Goal: Information Seeking & Learning: Stay updated

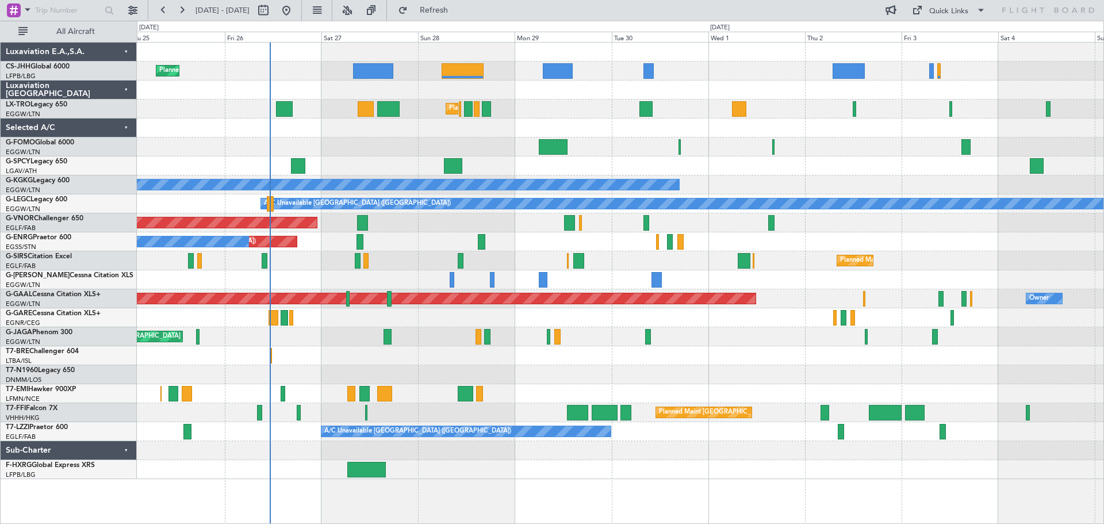
click at [1021, 131] on div "Planned Maint Paris (Le Bourget) Planned Maint London (Luton) Planned Maint Lon…" at bounding box center [620, 261] width 966 height 436
click at [851, 138] on div "Planned Maint [GEOGRAPHIC_DATA] ([GEOGRAPHIC_DATA])" at bounding box center [620, 146] width 966 height 19
click at [377, 135] on div at bounding box center [620, 127] width 966 height 19
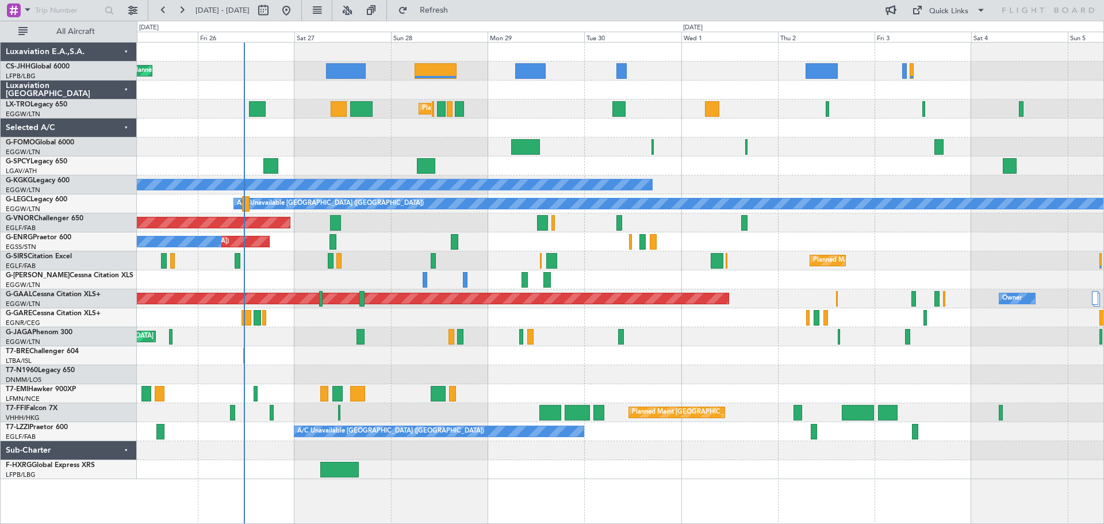
click at [408, 128] on div at bounding box center [620, 127] width 966 height 19
click at [462, 3] on button "Refresh" at bounding box center [427, 10] width 69 height 18
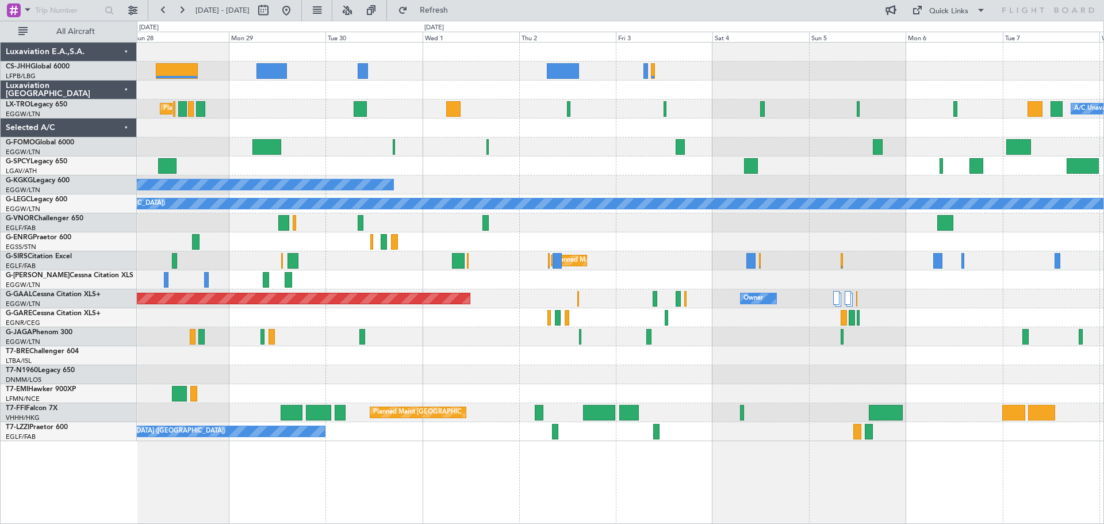
click at [682, 243] on div "Unplanned Maint [GEOGRAPHIC_DATA] ([GEOGRAPHIC_DATA]) A/C Unavailable" at bounding box center [620, 241] width 966 height 19
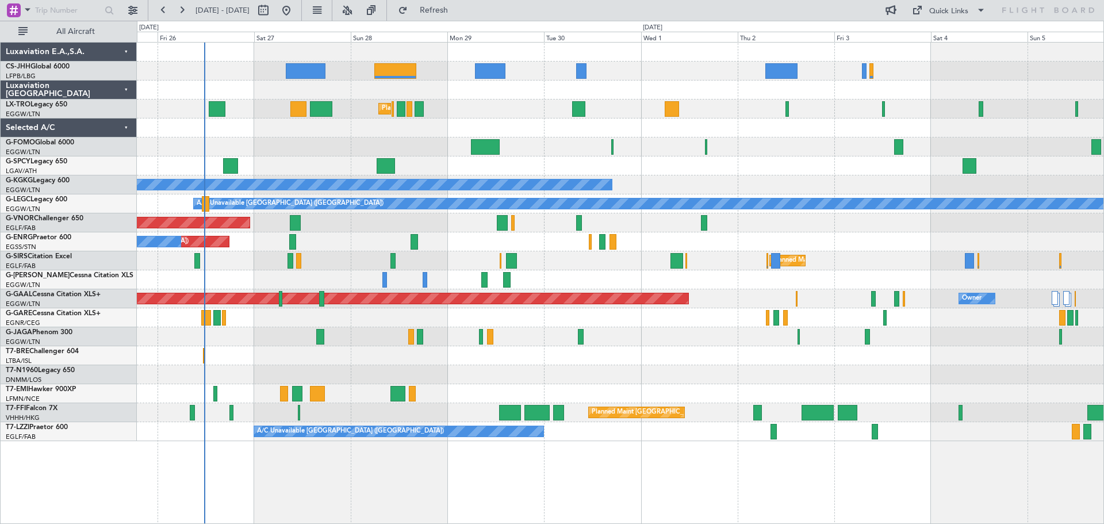
click at [794, 140] on div "Planned Maint Paris (Le Bourget) Planned Maint London (Luton) A/C Unavailable P…" at bounding box center [620, 242] width 966 height 398
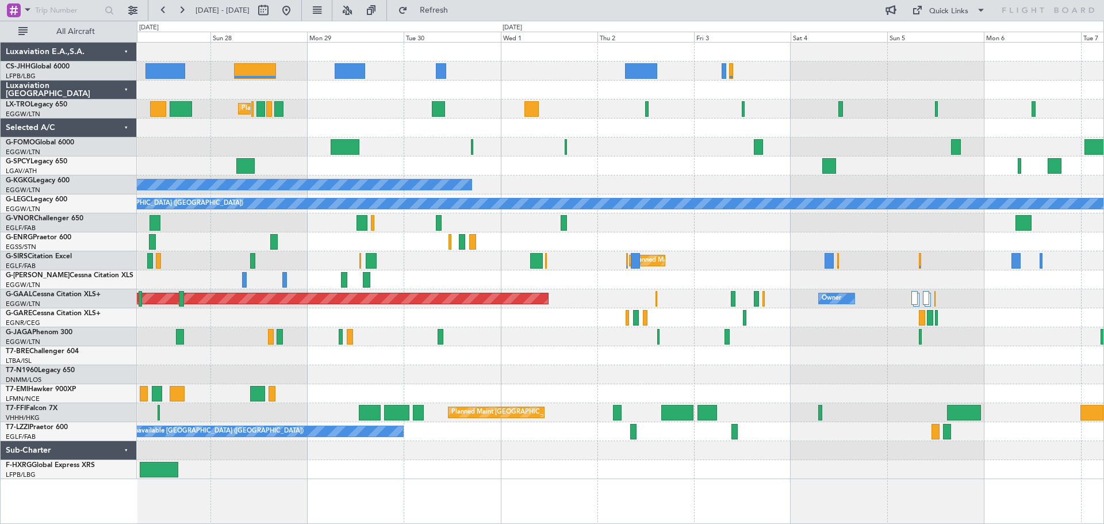
click at [653, 149] on div at bounding box center [620, 146] width 966 height 19
click at [647, 137] on div at bounding box center [620, 146] width 966 height 19
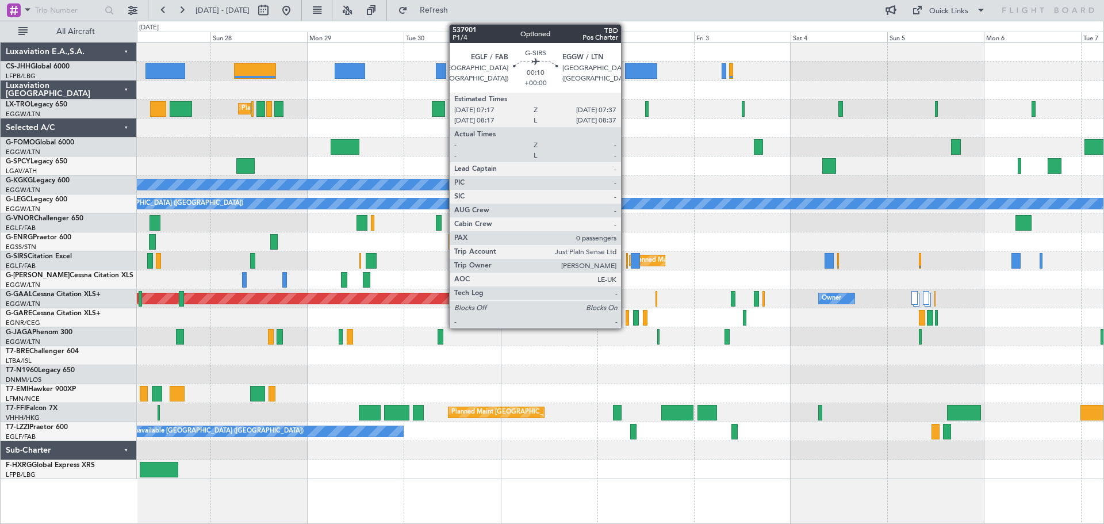
click at [626, 263] on div at bounding box center [627, 261] width 2 height 16
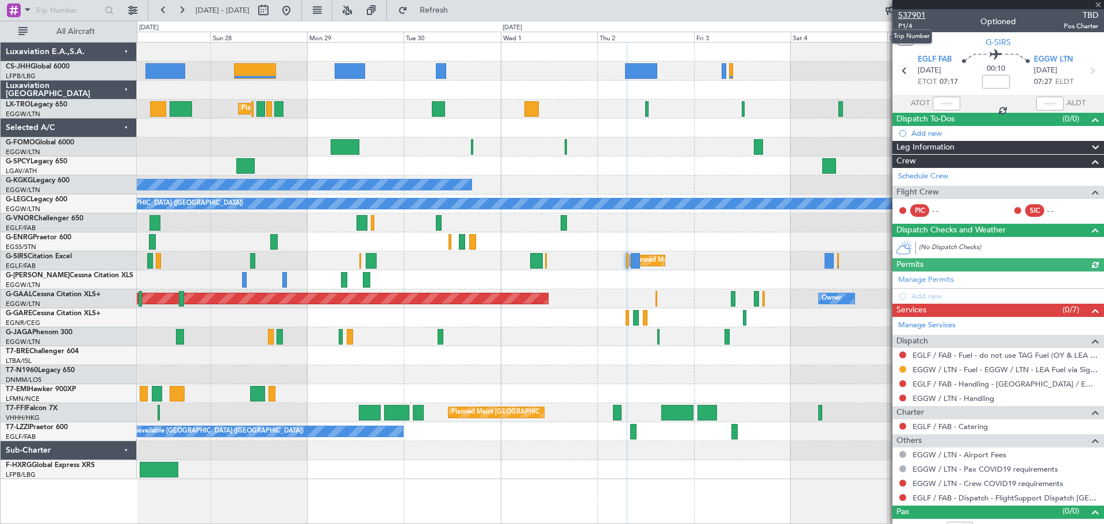
click at [913, 15] on span "537901" at bounding box center [912, 15] width 28 height 12
click at [458, 11] on span "Refresh" at bounding box center [434, 10] width 48 height 8
click at [1098, 5] on span at bounding box center [1097, 5] width 11 height 10
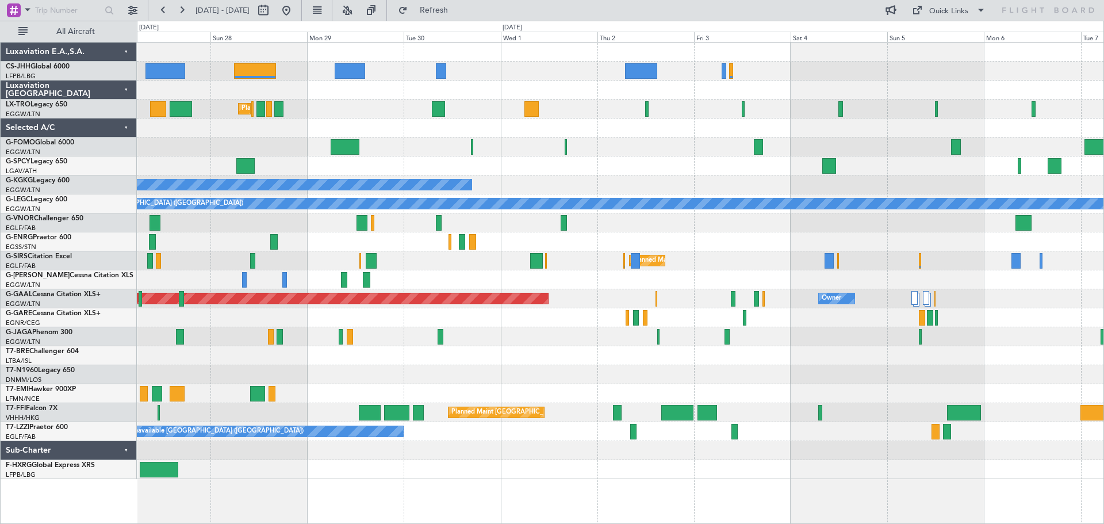
click at [698, 163] on div at bounding box center [620, 165] width 966 height 19
click at [747, 252] on div "Planned Maint [GEOGRAPHIC_DATA] ([GEOGRAPHIC_DATA])" at bounding box center [620, 260] width 966 height 19
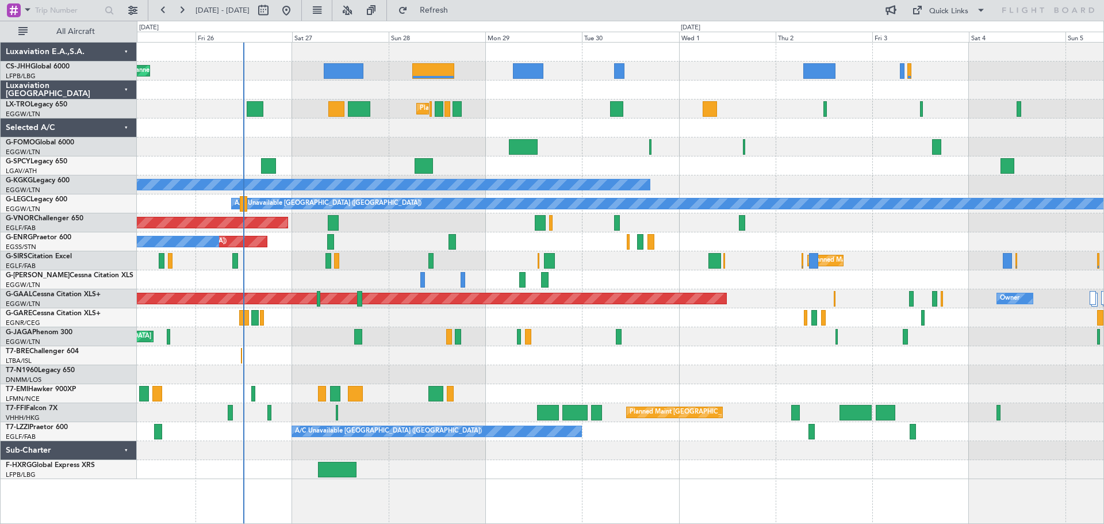
click at [599, 308] on div at bounding box center [620, 317] width 966 height 19
click at [824, 139] on div "Planned Maint [GEOGRAPHIC_DATA] ([GEOGRAPHIC_DATA])" at bounding box center [620, 146] width 966 height 19
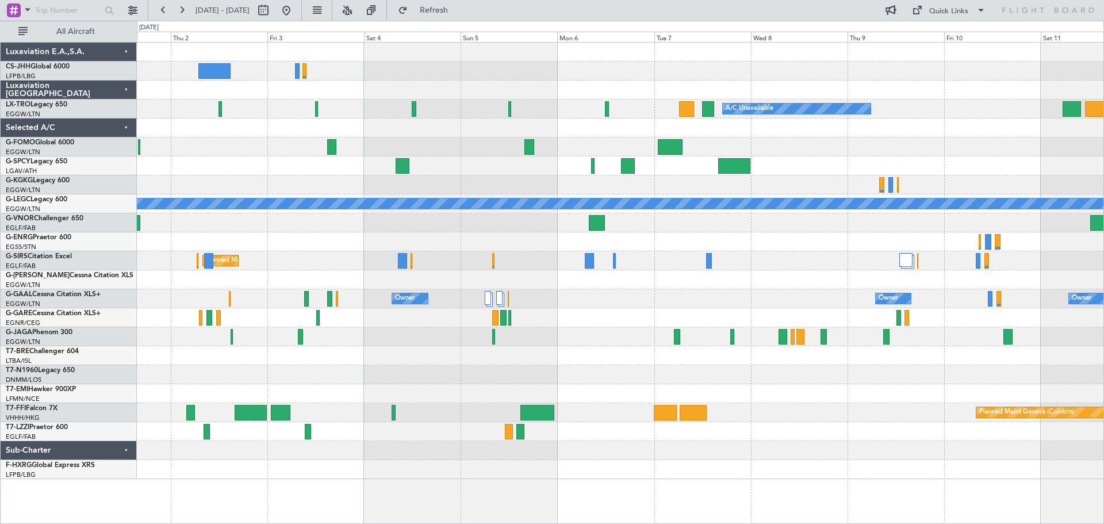
click at [256, 153] on div "A/C Unavailable Planned Maint Riga (Riga Intl) A/C Unavailable Istanbul (Atatur…" at bounding box center [620, 261] width 966 height 436
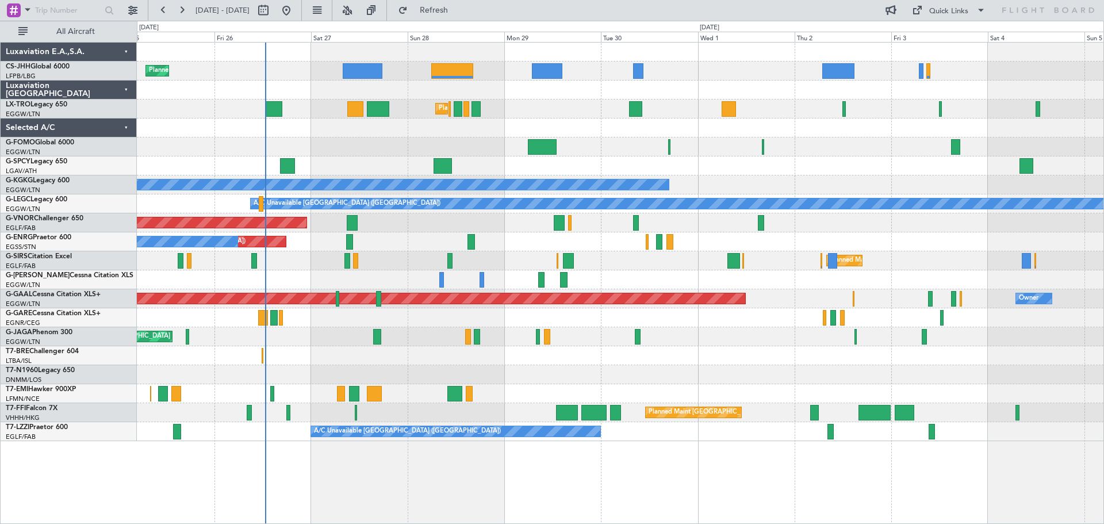
click at [903, 118] on div "Planned Maint Paris (Le Bourget) Planned Maint London (Luton) Planned Maint Lon…" at bounding box center [620, 242] width 966 height 398
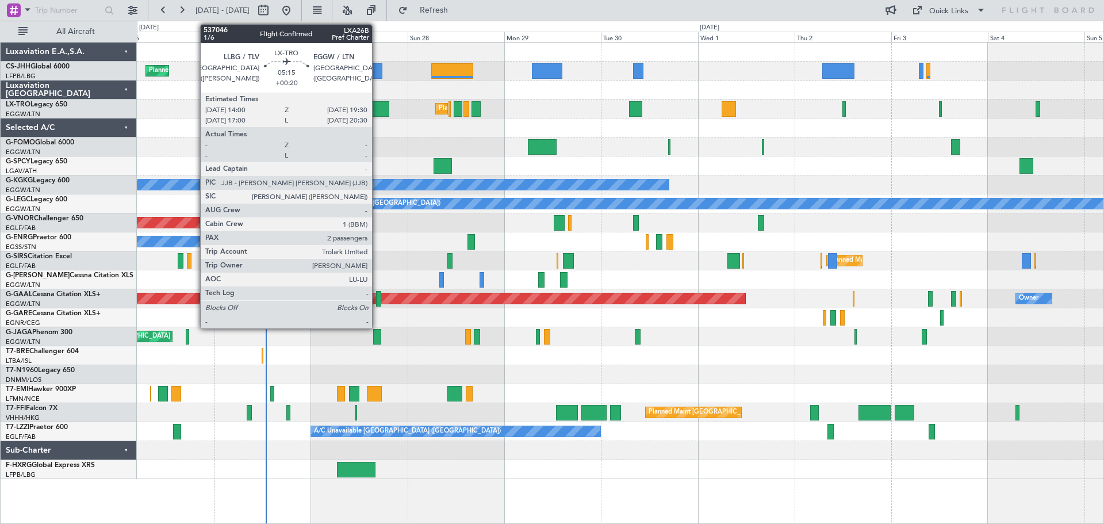
click at [377, 109] on div at bounding box center [378, 109] width 22 height 16
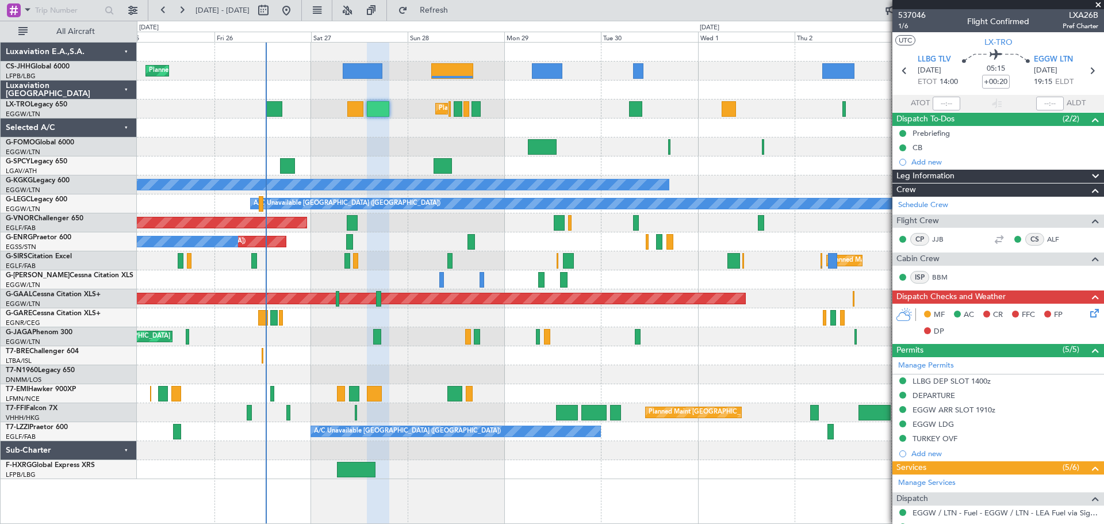
click at [1099, 5] on span at bounding box center [1097, 5] width 11 height 10
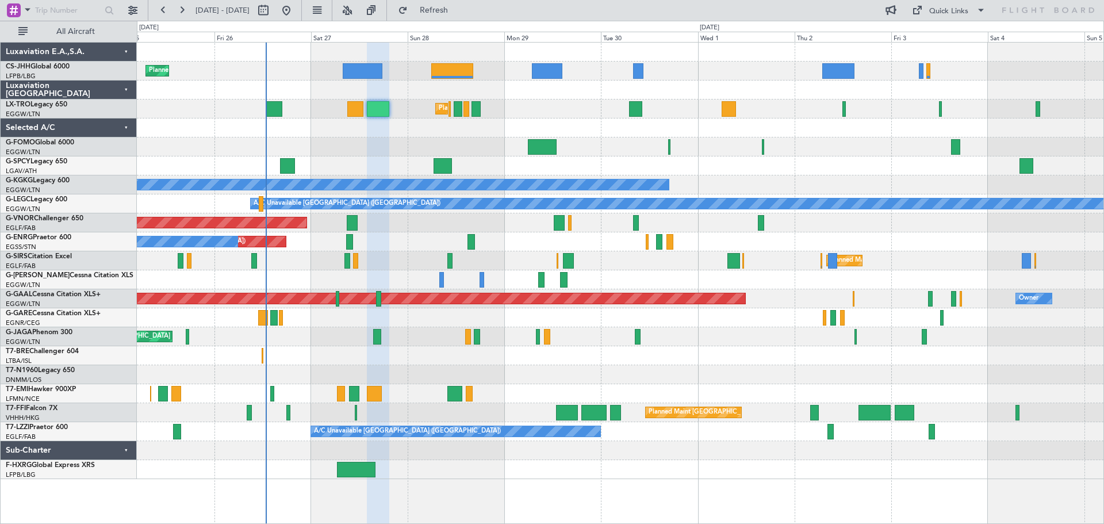
type input "0"
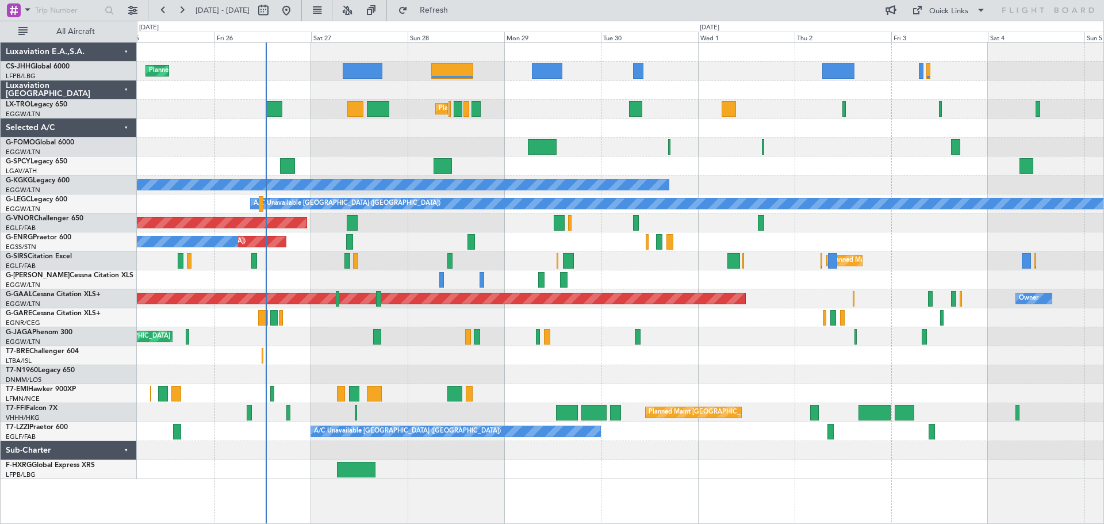
click at [846, 138] on div "Planned Maint [GEOGRAPHIC_DATA] ([GEOGRAPHIC_DATA])" at bounding box center [620, 146] width 966 height 19
click at [843, 137] on div "Planned Maint [GEOGRAPHIC_DATA] ([GEOGRAPHIC_DATA])" at bounding box center [620, 146] width 966 height 19
click at [842, 136] on div at bounding box center [620, 127] width 966 height 19
click at [841, 155] on div "Planned Maint [GEOGRAPHIC_DATA] ([GEOGRAPHIC_DATA])" at bounding box center [620, 146] width 966 height 19
click at [359, 139] on div "Planned Maint [GEOGRAPHIC_DATA] ([GEOGRAPHIC_DATA])" at bounding box center [620, 146] width 966 height 19
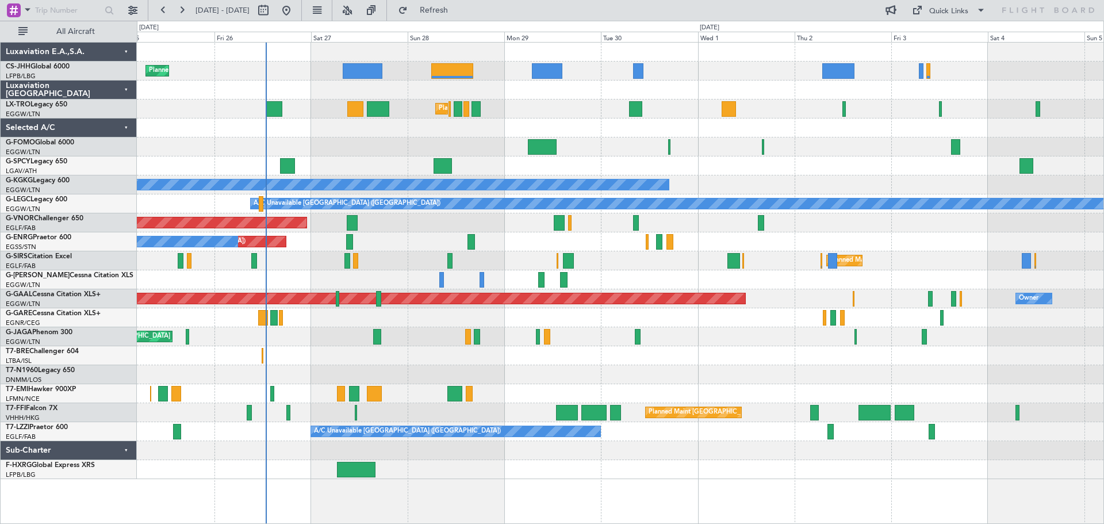
click at [359, 139] on div "Planned Maint [GEOGRAPHIC_DATA] ([GEOGRAPHIC_DATA])" at bounding box center [620, 146] width 966 height 19
click at [359, 138] on div "Planned Maint [GEOGRAPHIC_DATA] ([GEOGRAPHIC_DATA])" at bounding box center [620, 146] width 966 height 19
click at [746, 61] on div at bounding box center [620, 52] width 966 height 19
click at [746, 82] on div at bounding box center [620, 89] width 966 height 19
click at [745, 62] on div "Planned Maint [GEOGRAPHIC_DATA] ([GEOGRAPHIC_DATA])" at bounding box center [620, 71] width 966 height 19
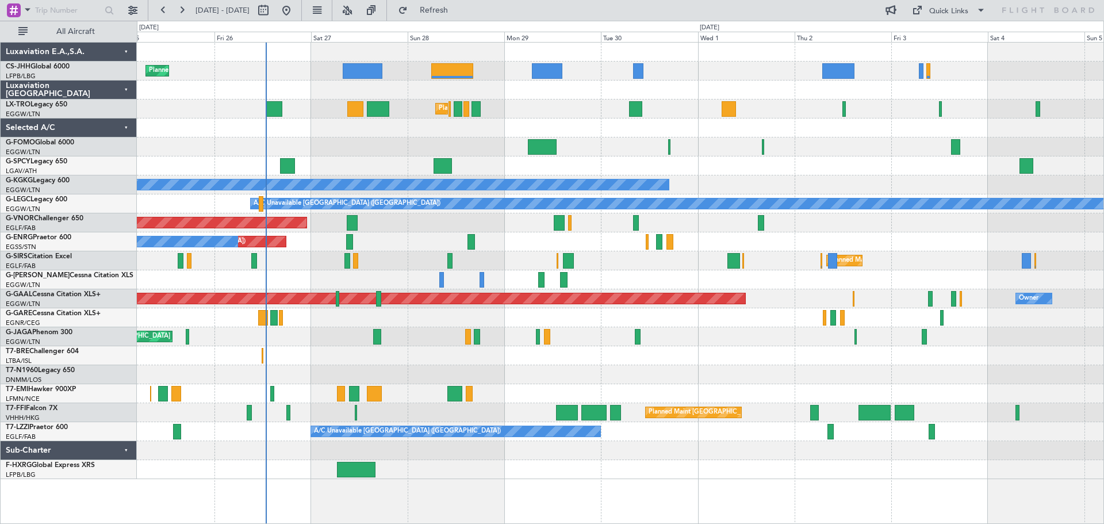
click at [844, 138] on div "Planned Maint [GEOGRAPHIC_DATA] ([GEOGRAPHIC_DATA])" at bounding box center [620, 146] width 966 height 19
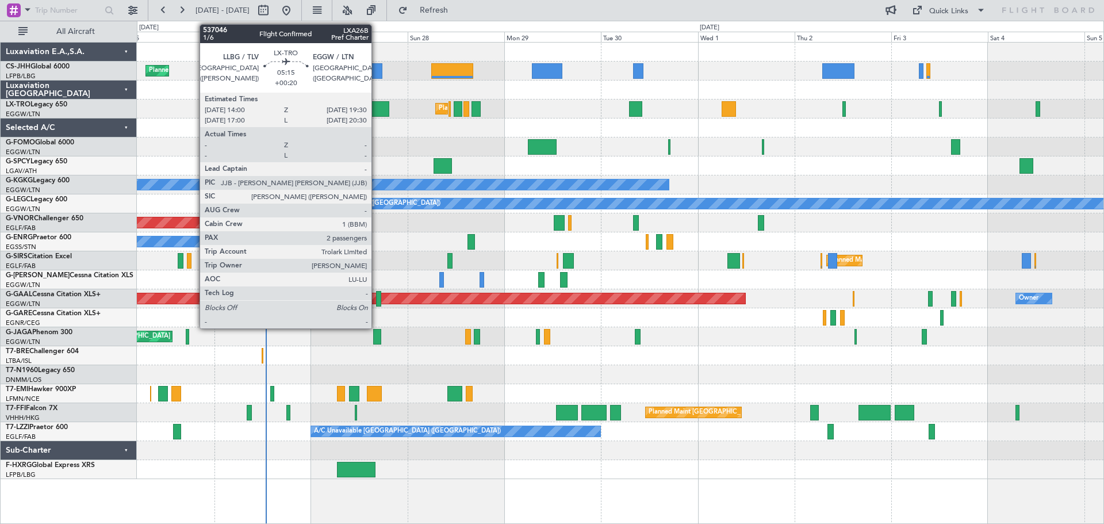
click at [377, 109] on div at bounding box center [378, 109] width 22 height 16
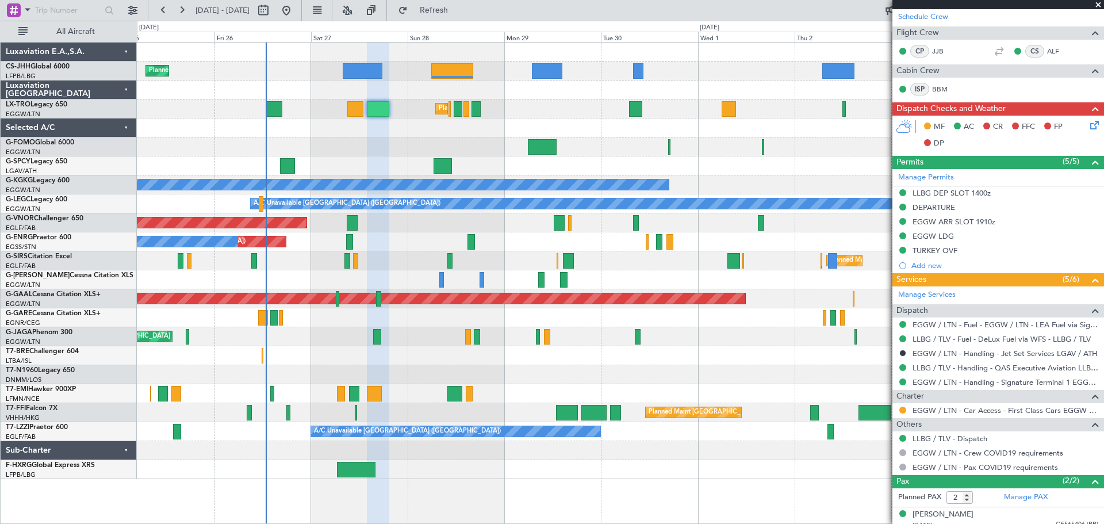
scroll to position [222, 0]
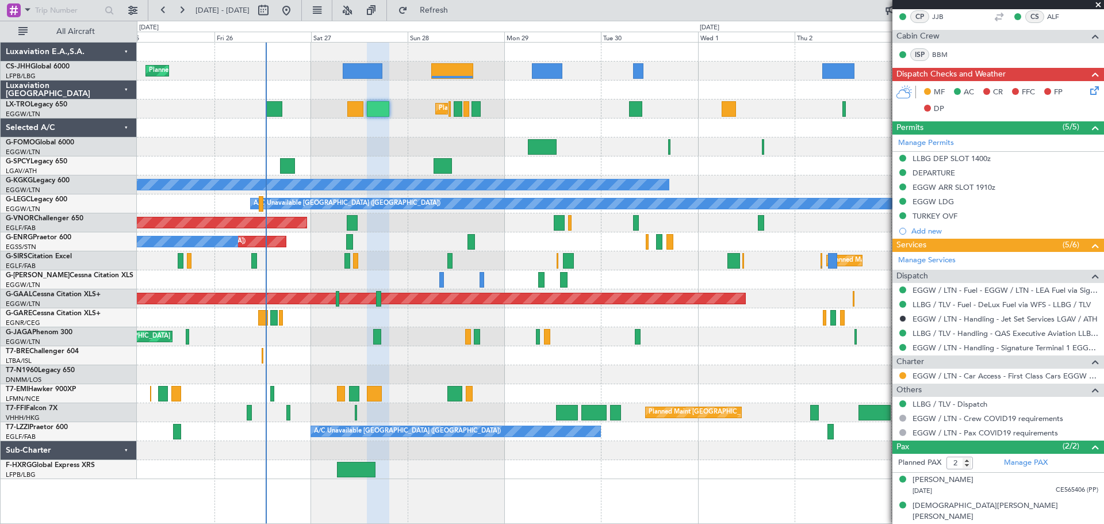
click at [1098, 5] on span at bounding box center [1097, 5] width 11 height 10
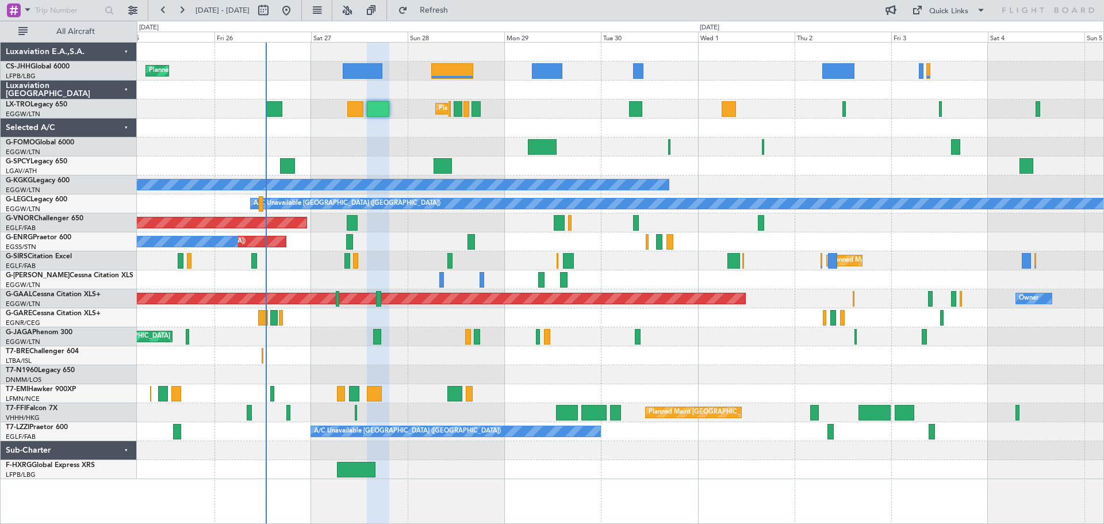
type input "0"
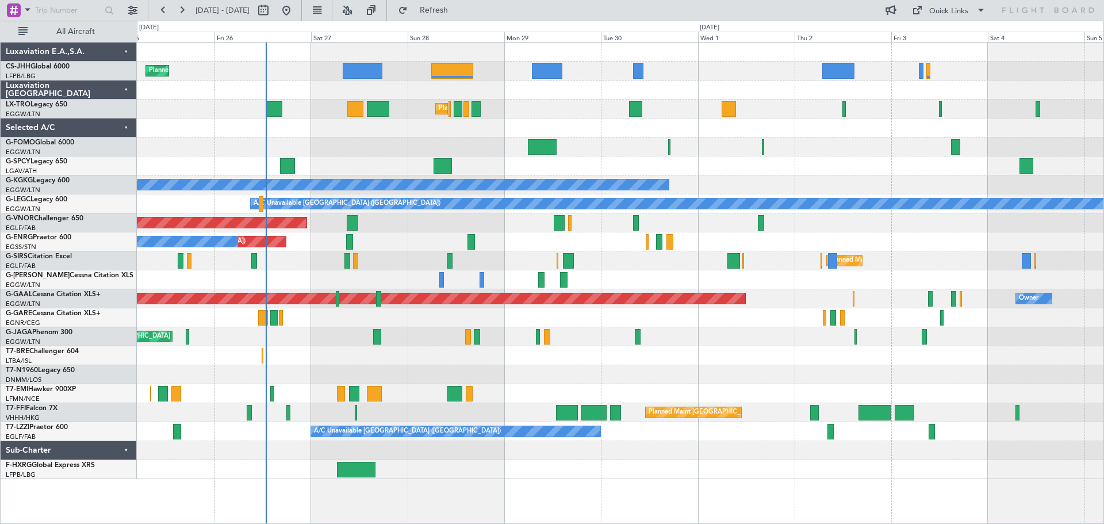
click at [360, 137] on div at bounding box center [620, 127] width 966 height 19
click at [460, 137] on div at bounding box center [620, 127] width 966 height 19
click at [359, 137] on div "Planned Maint [GEOGRAPHIC_DATA] ([GEOGRAPHIC_DATA])" at bounding box center [620, 146] width 966 height 19
click at [458, 139] on div "Planned Maint [GEOGRAPHIC_DATA] ([GEOGRAPHIC_DATA])" at bounding box center [620, 146] width 966 height 19
click at [361, 137] on div "Planned Maint [GEOGRAPHIC_DATA] ([GEOGRAPHIC_DATA])" at bounding box center [620, 146] width 966 height 19
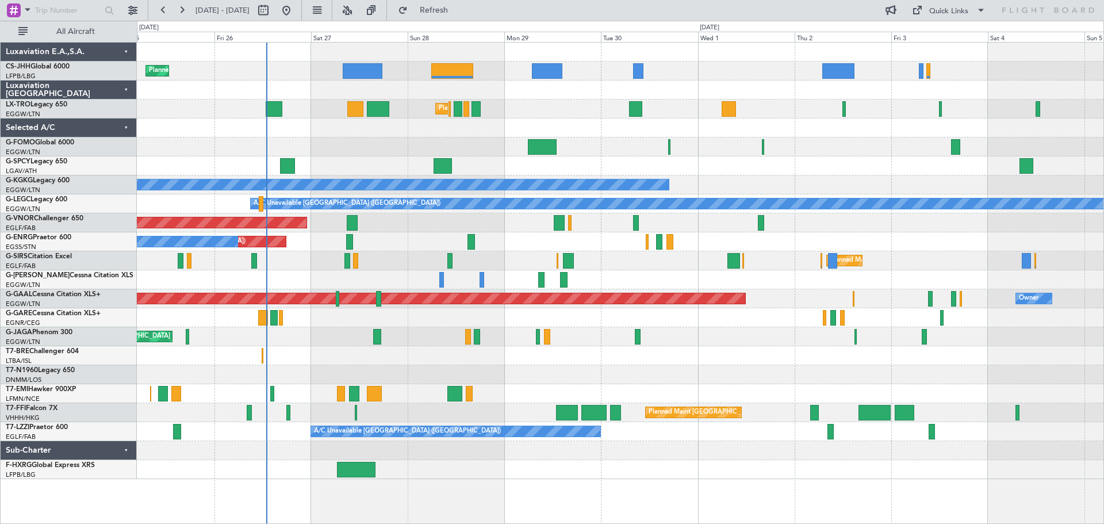
click at [459, 137] on div "Planned Maint [GEOGRAPHIC_DATA] ([GEOGRAPHIC_DATA])" at bounding box center [620, 146] width 966 height 19
click at [846, 139] on div "Planned Maint [GEOGRAPHIC_DATA] ([GEOGRAPHIC_DATA])" at bounding box center [620, 146] width 966 height 19
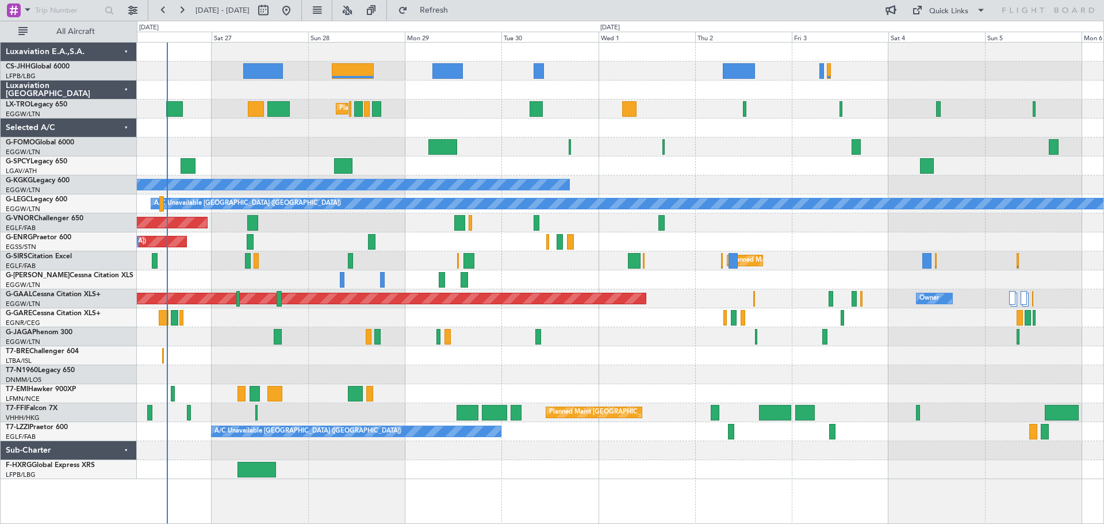
click at [742, 247] on div "Unplanned Maint [GEOGRAPHIC_DATA] ([GEOGRAPHIC_DATA]) A/C Unavailable" at bounding box center [620, 241] width 966 height 19
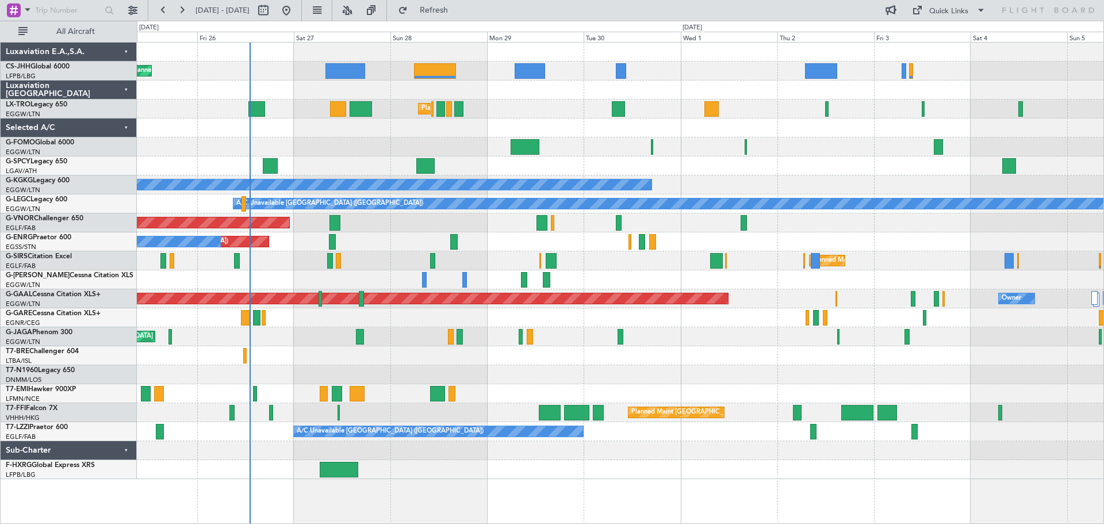
click at [377, 245] on div "Unplanned Maint [GEOGRAPHIC_DATA] ([GEOGRAPHIC_DATA]) A/C Unavailable" at bounding box center [620, 241] width 966 height 19
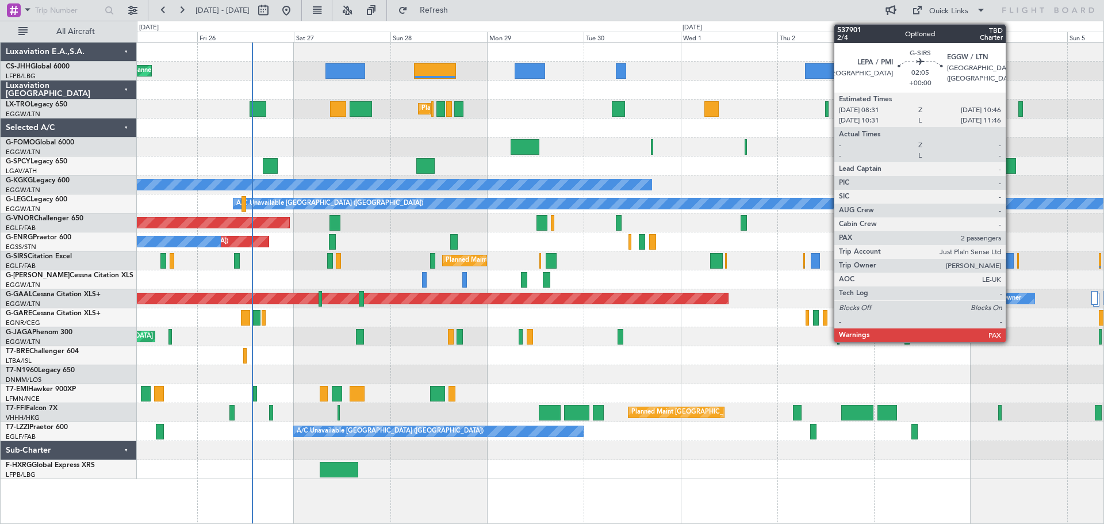
click at [1011, 265] on div at bounding box center [1008, 261] width 9 height 16
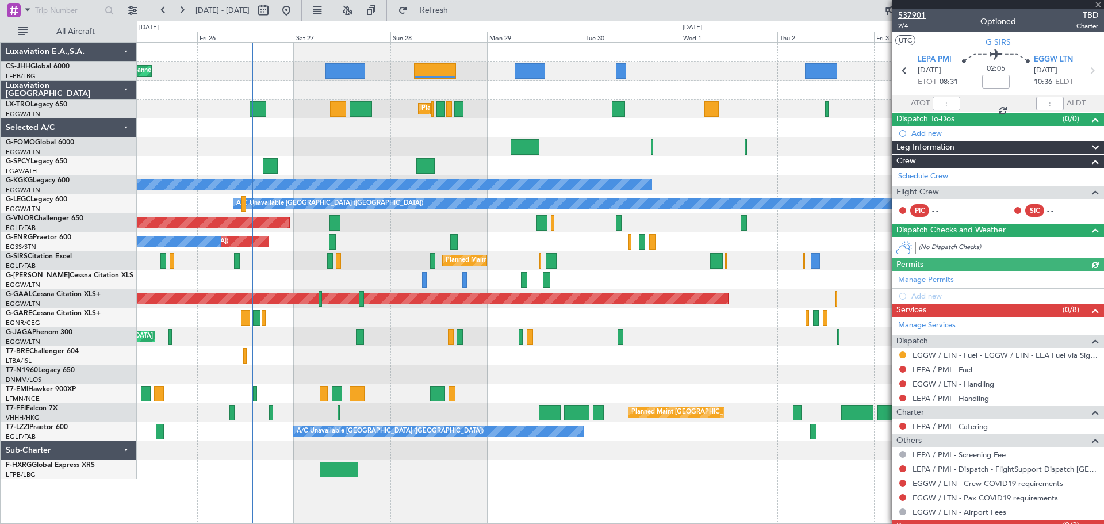
click at [919, 16] on span "537901" at bounding box center [912, 15] width 28 height 12
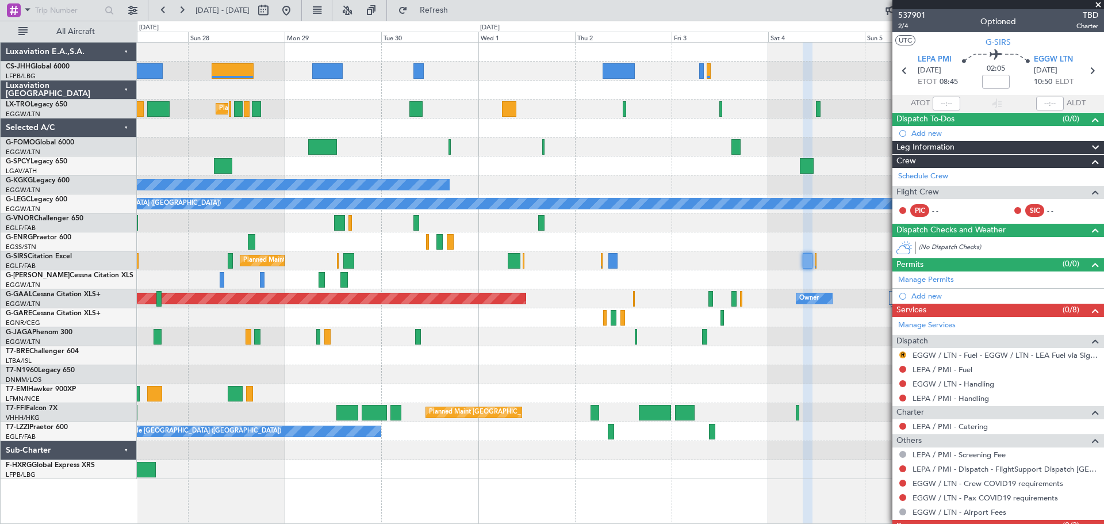
click at [608, 240] on div "Unplanned Maint [GEOGRAPHIC_DATA] ([GEOGRAPHIC_DATA]) A/C Unavailable" at bounding box center [620, 241] width 966 height 19
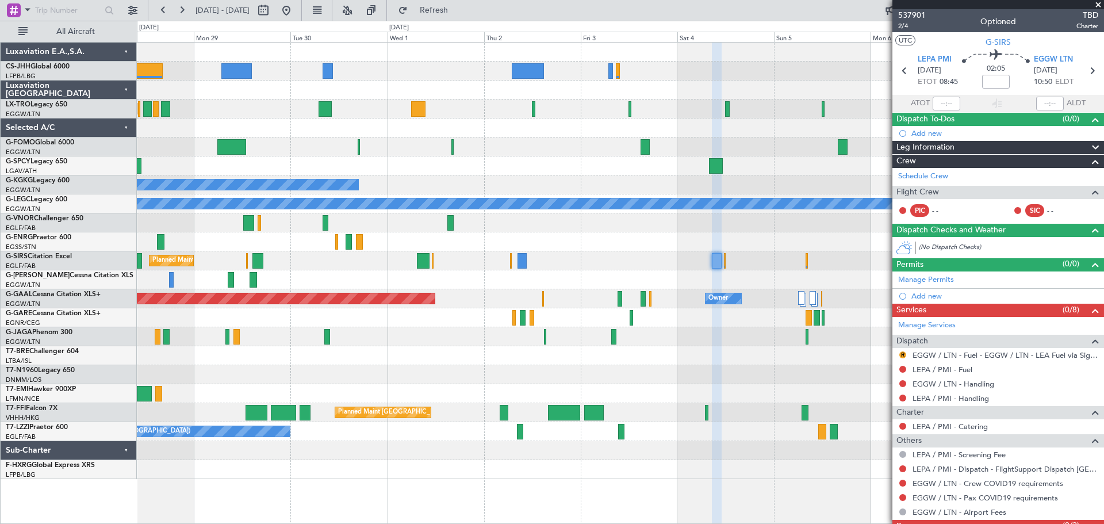
click at [617, 250] on div "Unplanned Maint [GEOGRAPHIC_DATA] ([GEOGRAPHIC_DATA]) A/C Unavailable" at bounding box center [620, 241] width 966 height 19
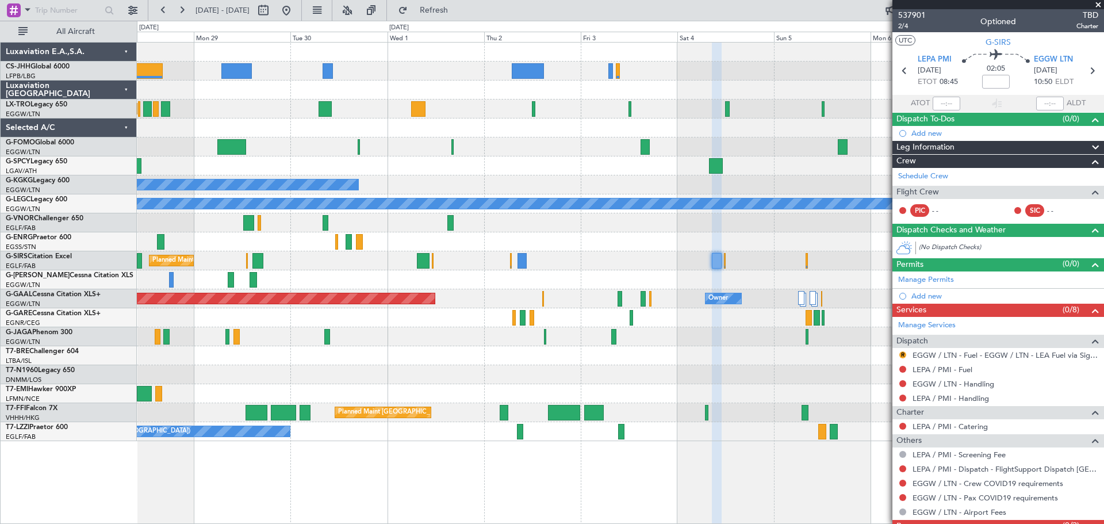
click at [1098, 6] on span at bounding box center [1097, 5] width 11 height 10
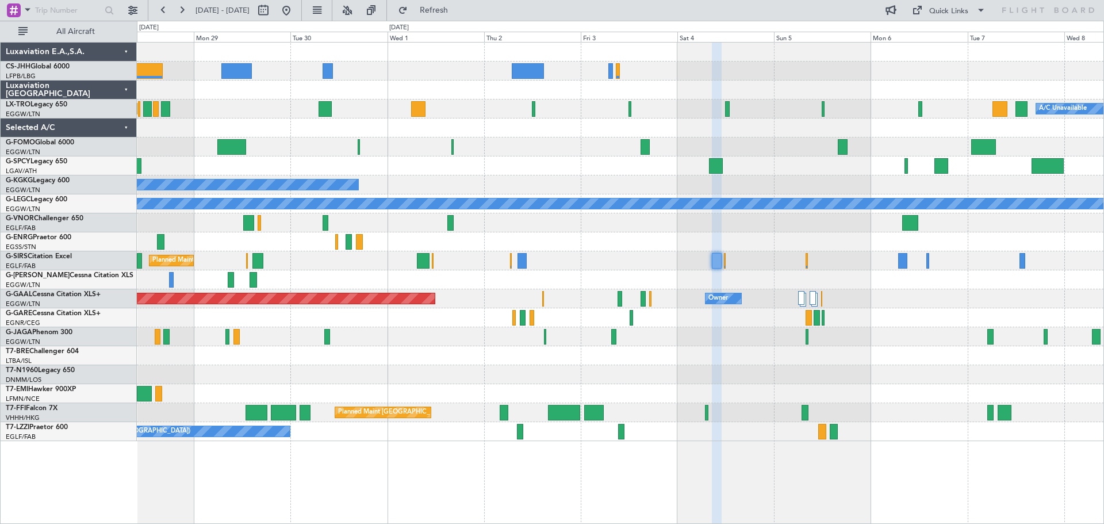
type input "0"
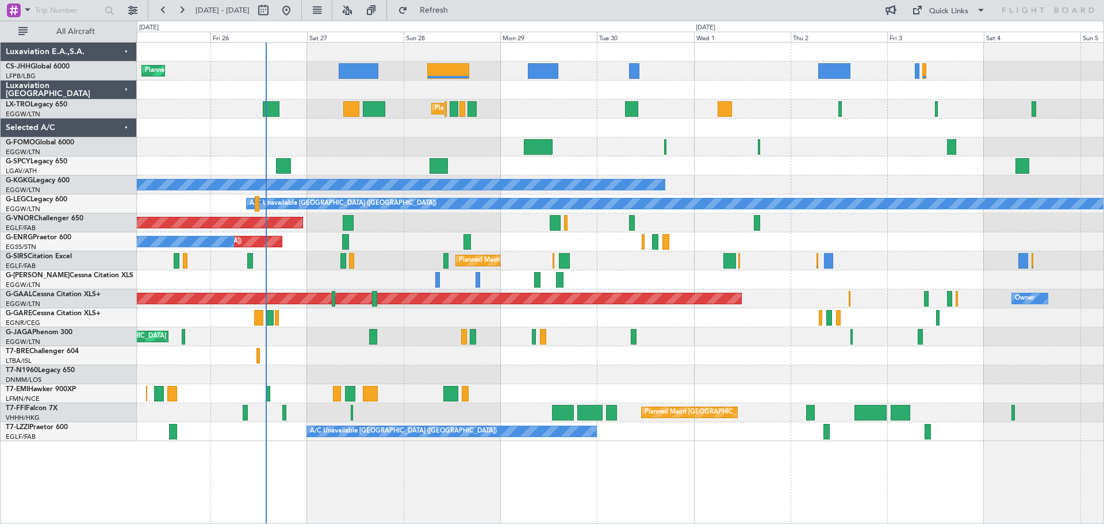
click at [634, 121] on div "Planned Maint Paris (Le Bourget) Planned Maint London (Luton) A/C Unavailable P…" at bounding box center [620, 242] width 966 height 398
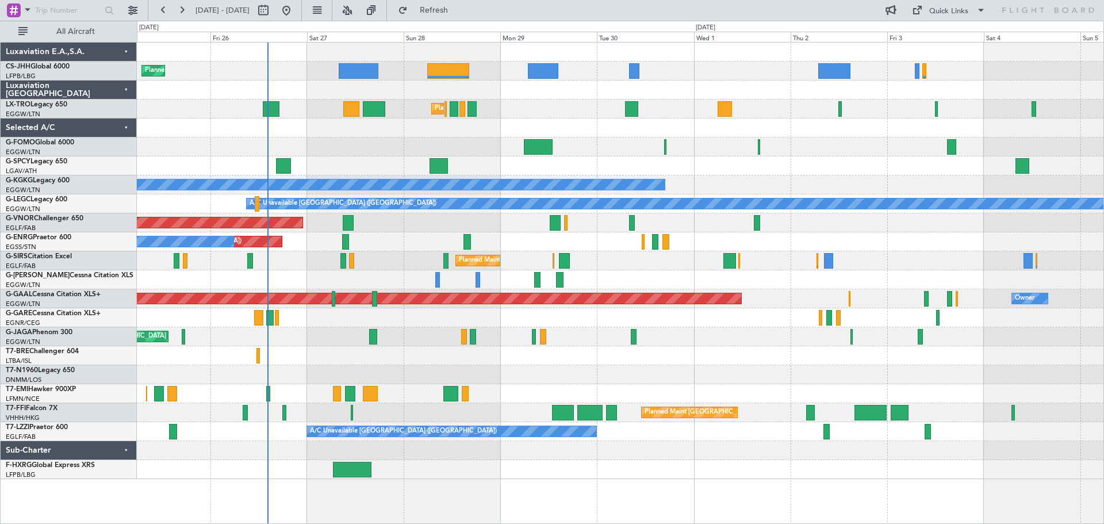
click at [547, 101] on div "Planned Maint [GEOGRAPHIC_DATA] ([GEOGRAPHIC_DATA]) A/C Unavailable" at bounding box center [620, 108] width 966 height 19
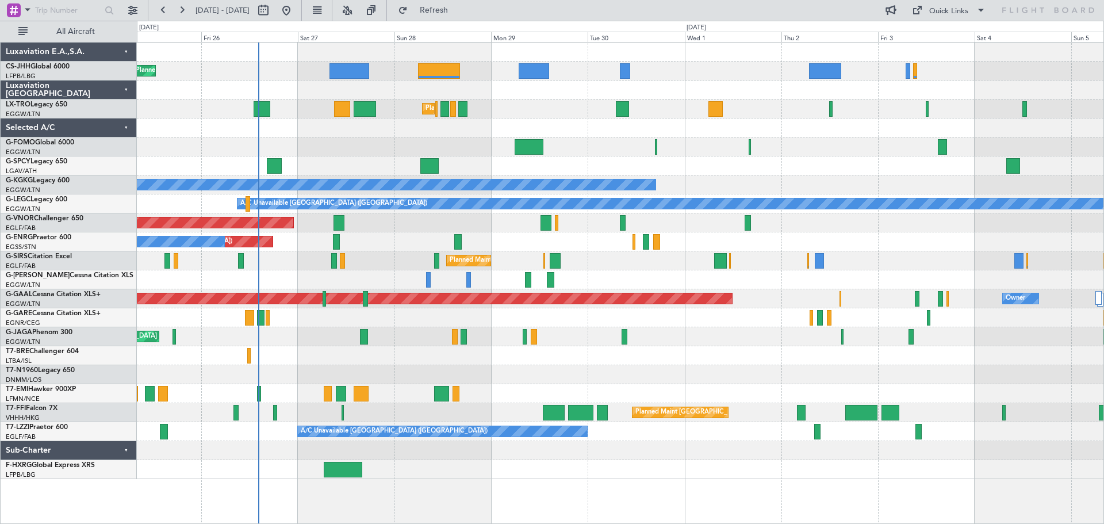
click at [740, 166] on div at bounding box center [620, 165] width 966 height 19
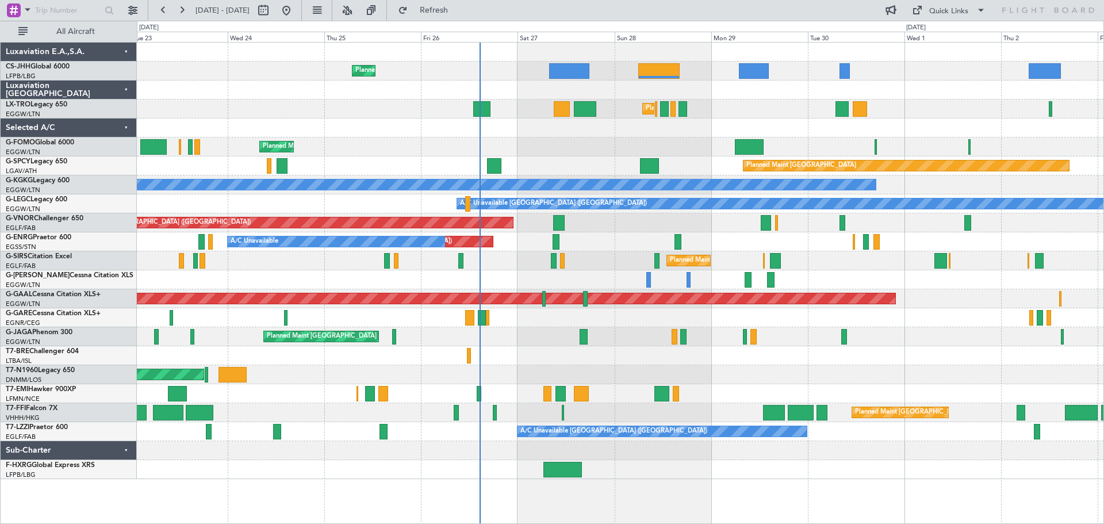
click at [865, 145] on div "Planned Maint [GEOGRAPHIC_DATA] ([GEOGRAPHIC_DATA])" at bounding box center [620, 146] width 966 height 19
click at [372, 157] on div "Planned Maint [GEOGRAPHIC_DATA]" at bounding box center [620, 165] width 966 height 19
click at [374, 83] on div at bounding box center [620, 89] width 966 height 19
click at [373, 120] on div at bounding box center [620, 127] width 966 height 19
click at [371, 157] on div "Planned Maint [GEOGRAPHIC_DATA]" at bounding box center [620, 165] width 966 height 19
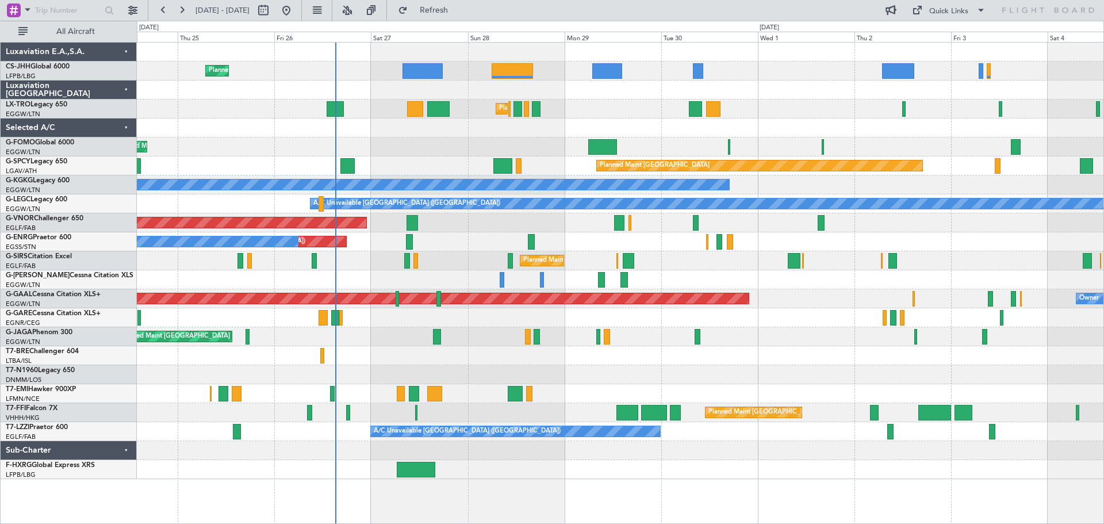
click at [769, 137] on div "Planned Maint [GEOGRAPHIC_DATA] ([GEOGRAPHIC_DATA]) Planned Maint [GEOGRAPHIC_D…" at bounding box center [620, 261] width 966 height 436
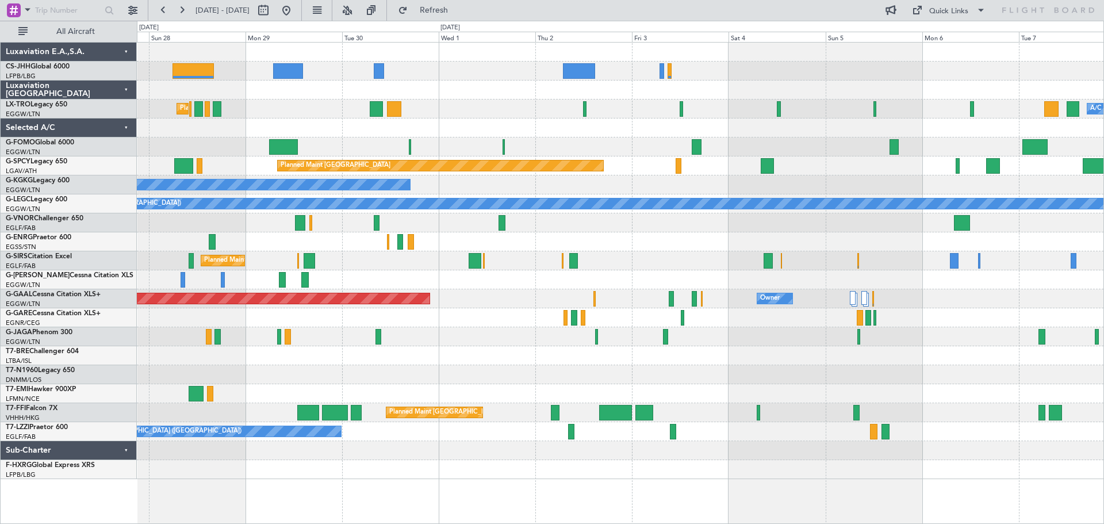
click at [625, 240] on div "Unplanned Maint [GEOGRAPHIC_DATA] ([GEOGRAPHIC_DATA]) A/C Unavailable" at bounding box center [620, 241] width 966 height 19
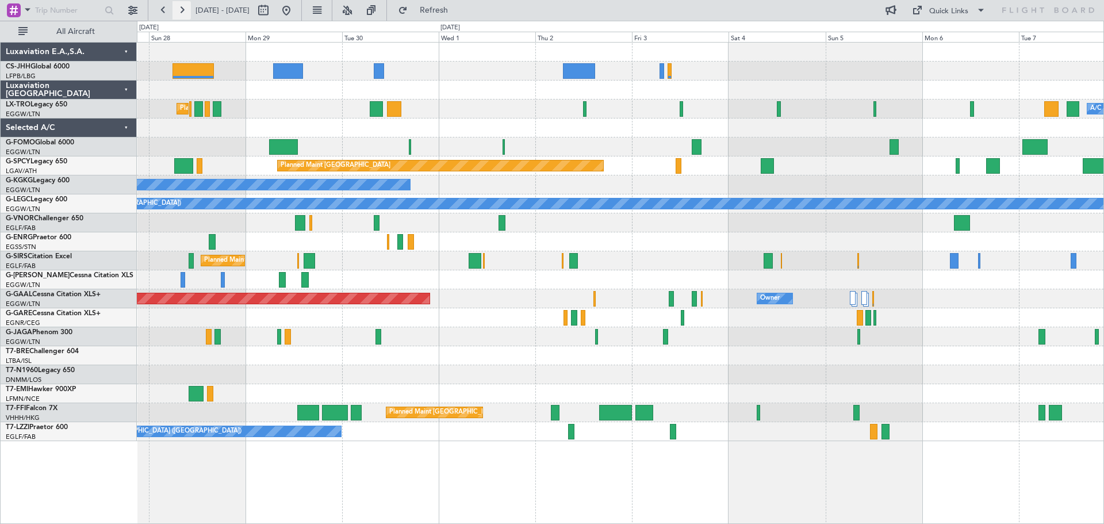
click at [182, 10] on button at bounding box center [181, 10] width 18 height 18
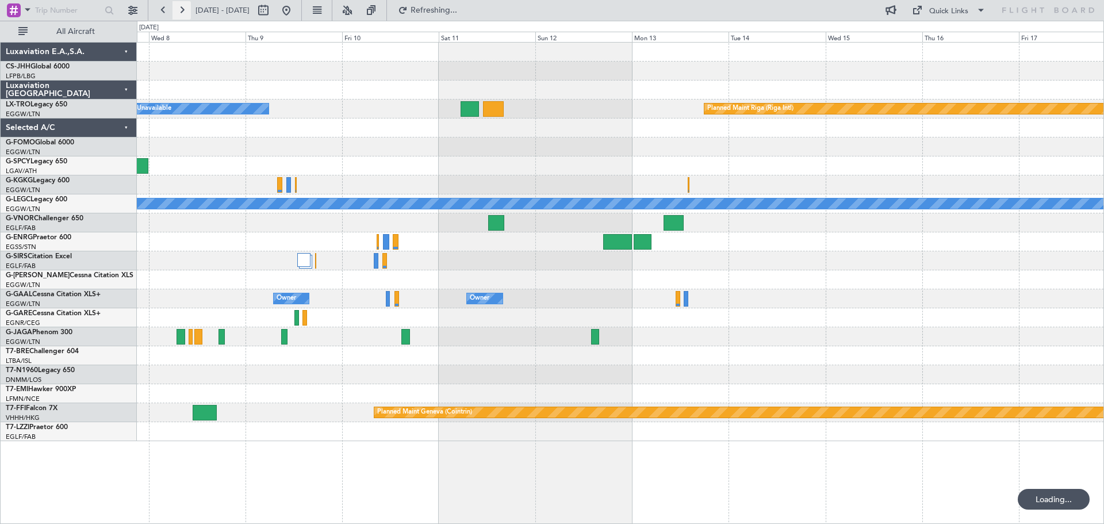
click at [182, 10] on button at bounding box center [181, 10] width 18 height 18
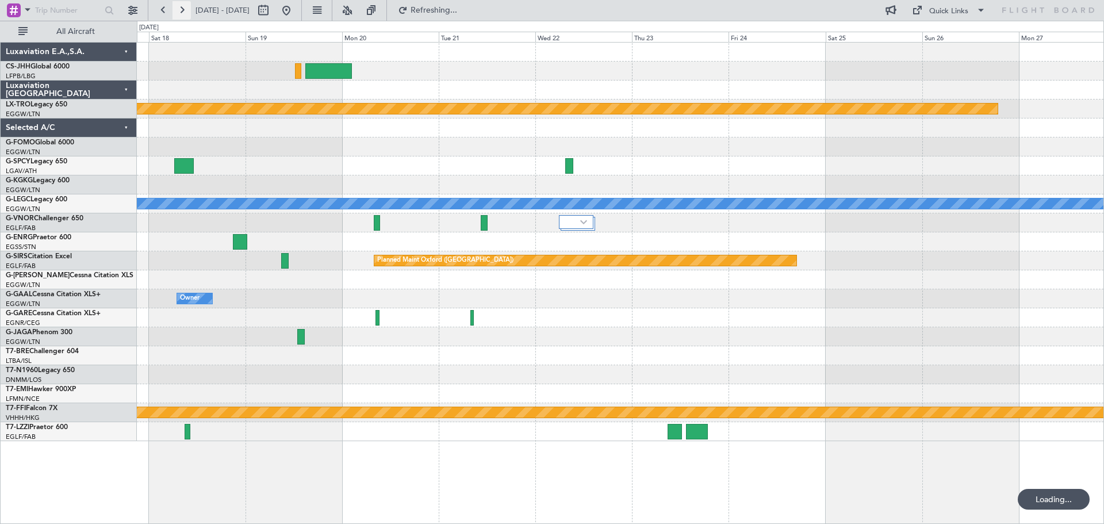
click at [182, 10] on button at bounding box center [181, 10] width 18 height 18
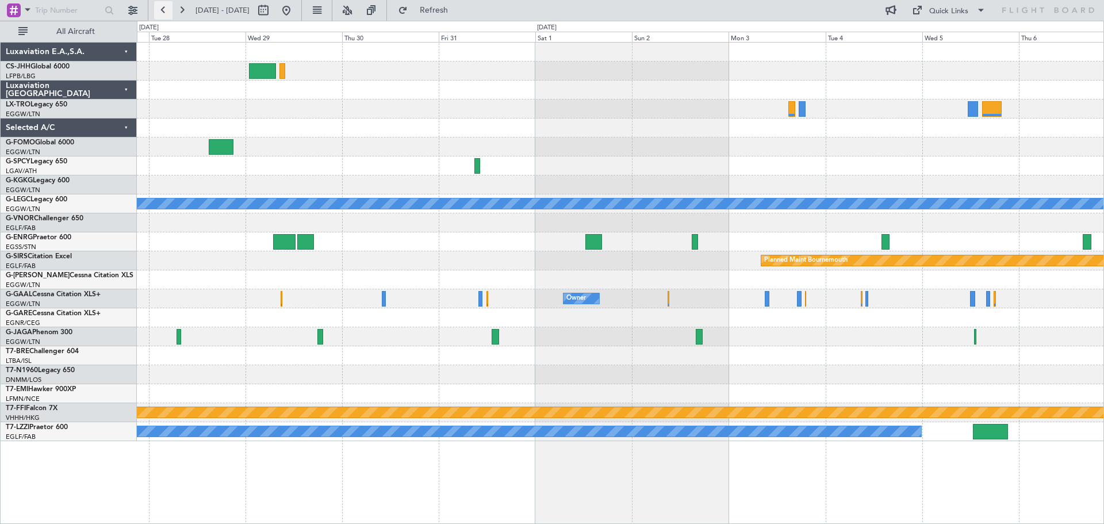
click at [166, 10] on button at bounding box center [163, 10] width 18 height 18
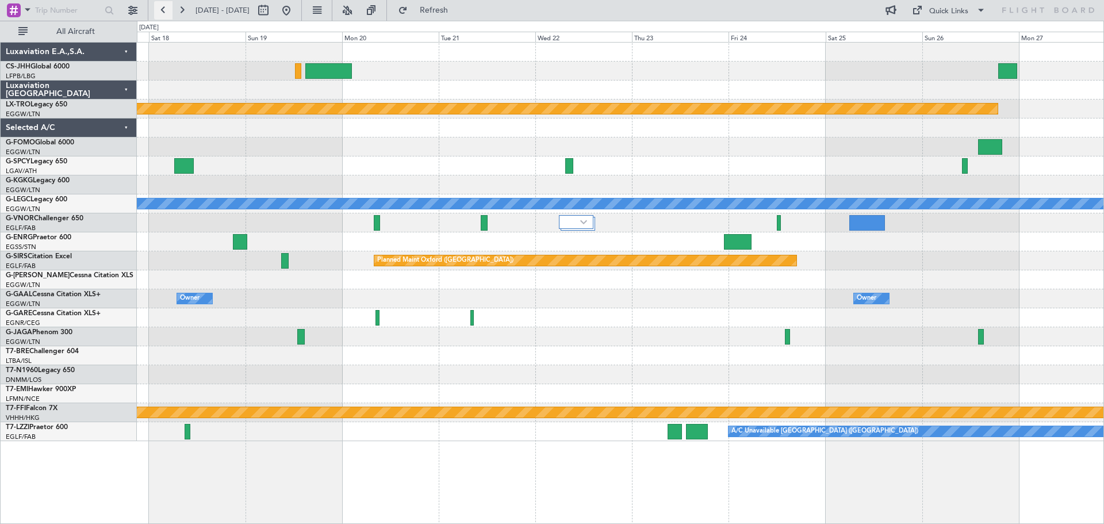
click at [166, 10] on button at bounding box center [163, 10] width 18 height 18
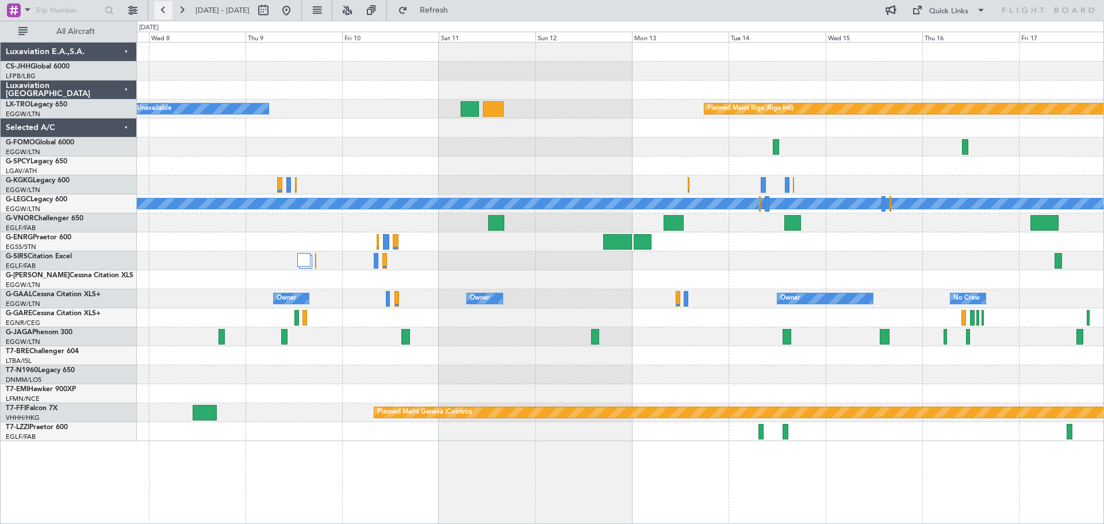
click at [166, 10] on button at bounding box center [163, 10] width 18 height 18
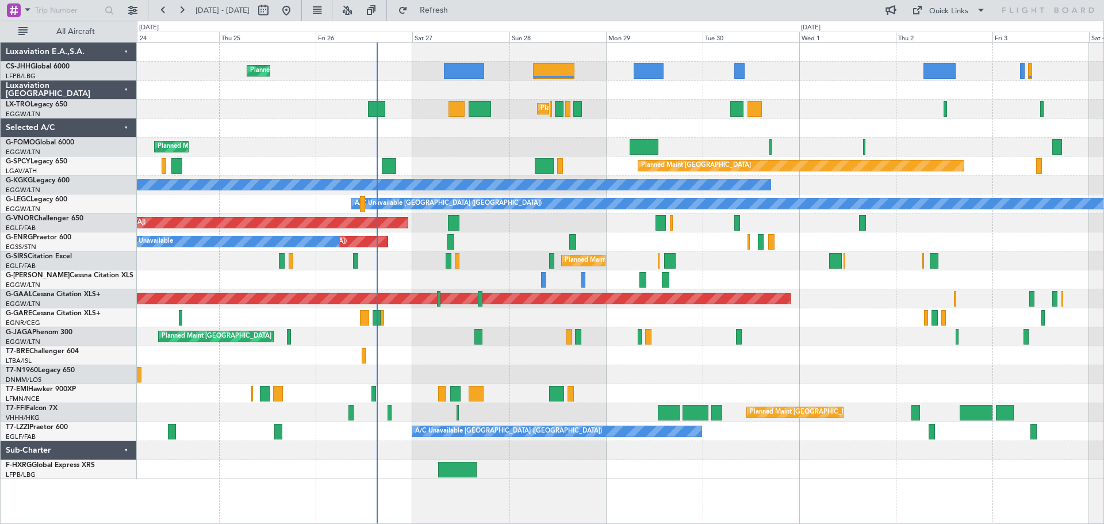
click at [465, 158] on div "Planned Maint [GEOGRAPHIC_DATA]" at bounding box center [620, 165] width 966 height 19
click at [851, 99] on div "Planned Maint [GEOGRAPHIC_DATA] ([GEOGRAPHIC_DATA])" at bounding box center [620, 108] width 966 height 19
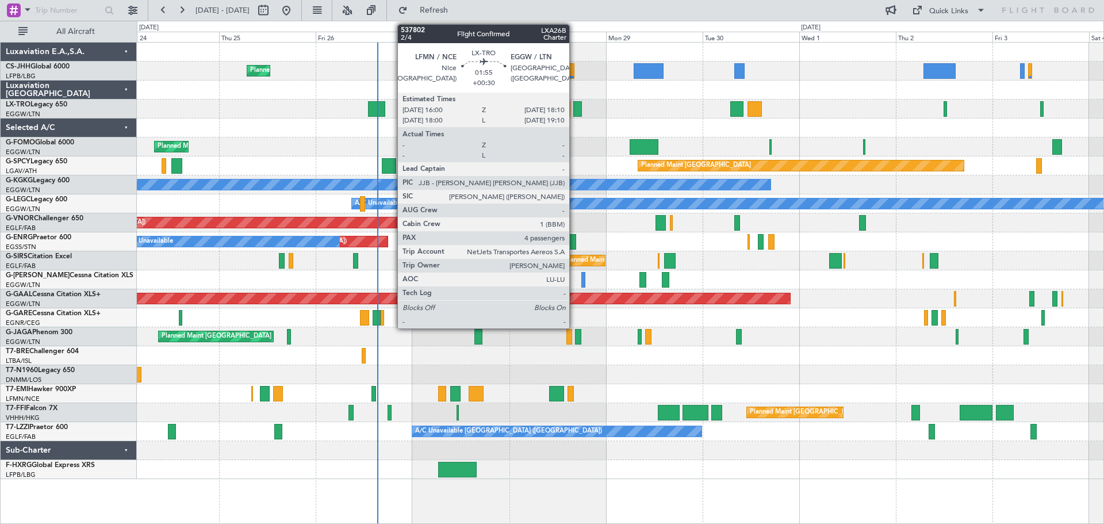
click at [574, 108] on div at bounding box center [577, 109] width 9 height 16
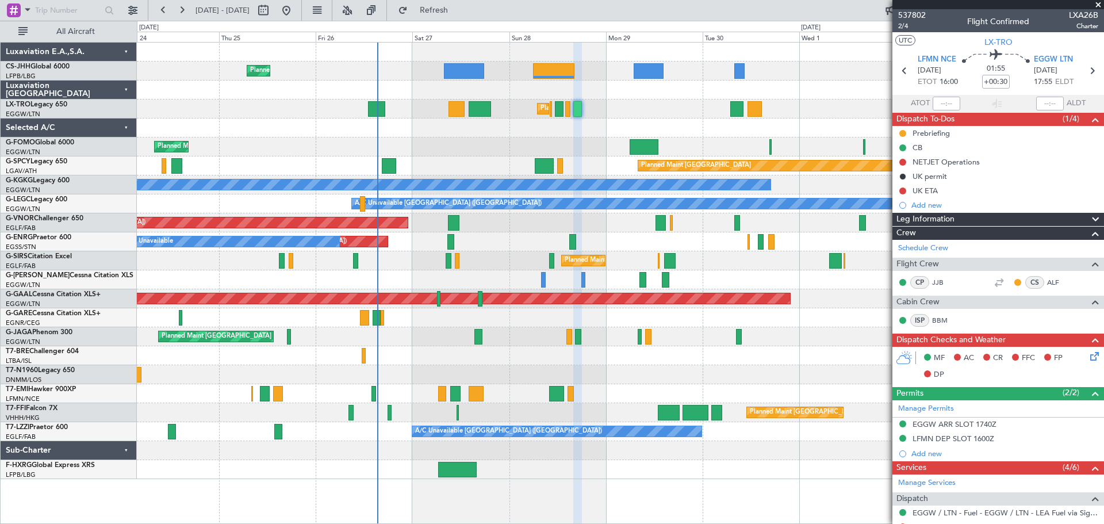
click at [1098, 6] on span at bounding box center [1097, 5] width 11 height 10
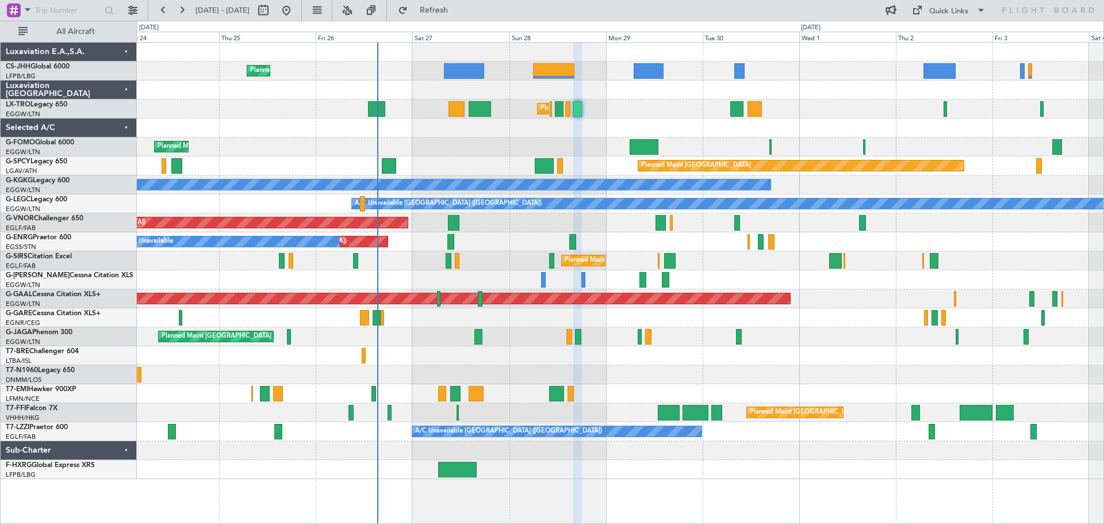
type input "0"
click at [183, 9] on button at bounding box center [181, 10] width 18 height 18
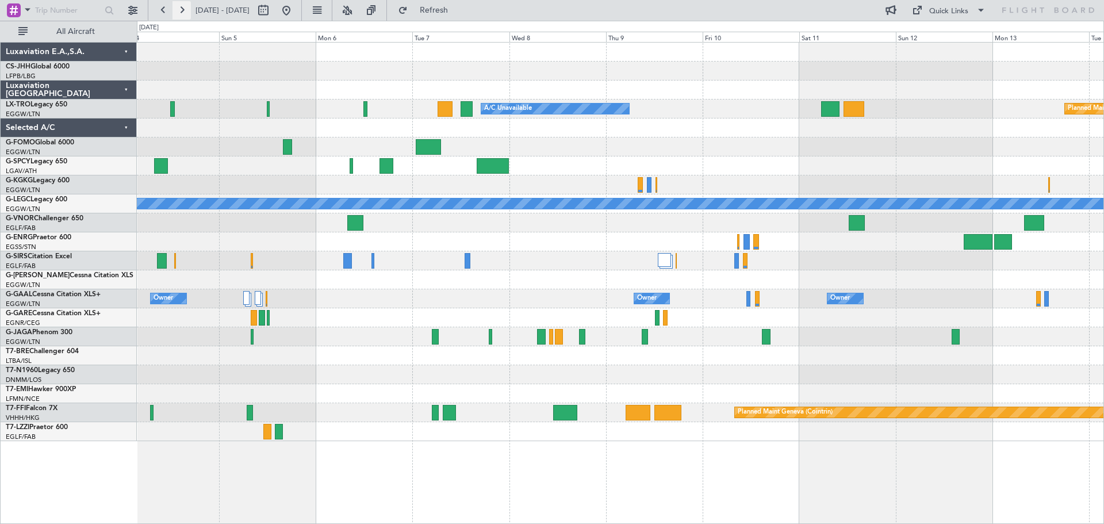
click at [183, 9] on button at bounding box center [181, 10] width 18 height 18
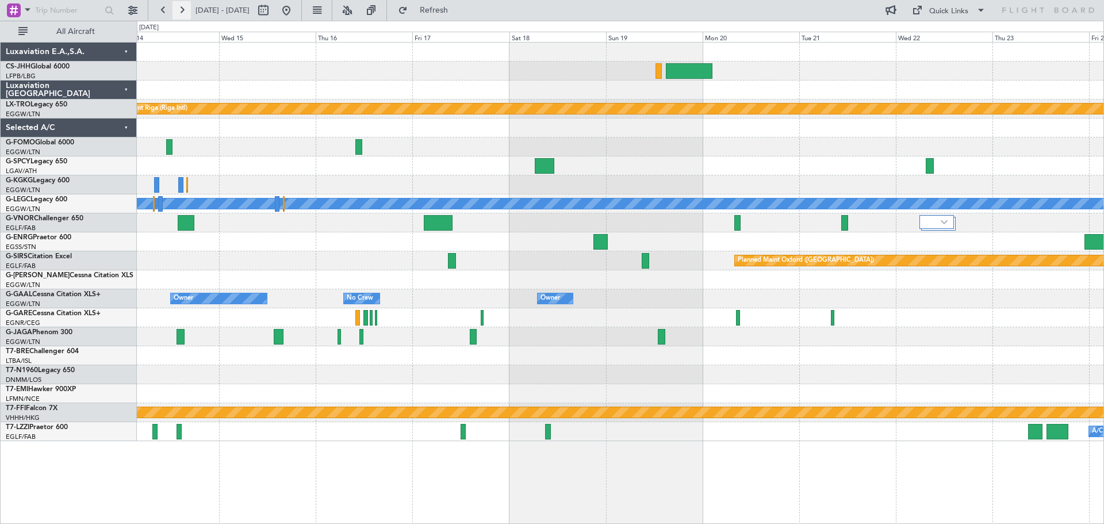
click at [183, 9] on button at bounding box center [181, 10] width 18 height 18
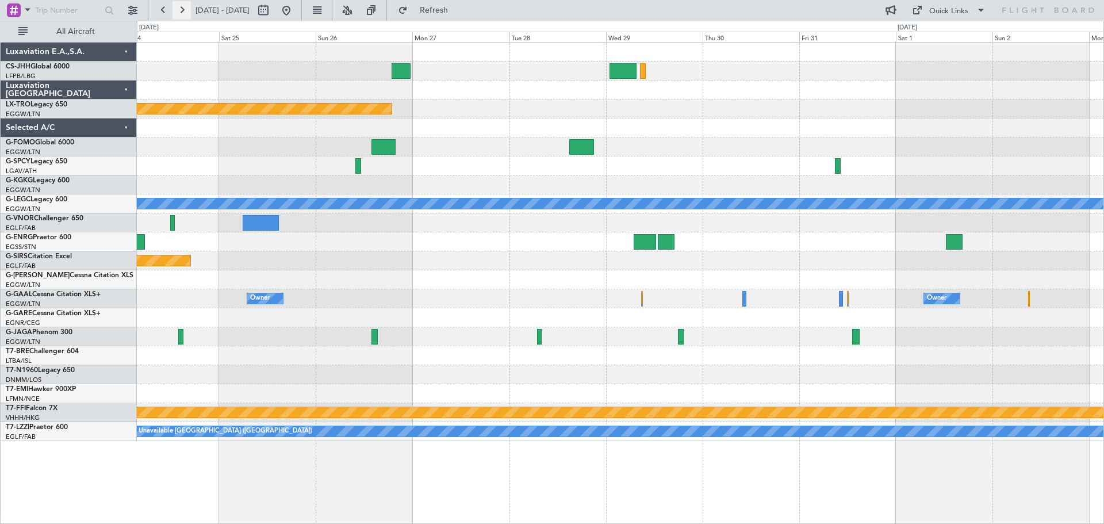
click at [183, 9] on button at bounding box center [181, 10] width 18 height 18
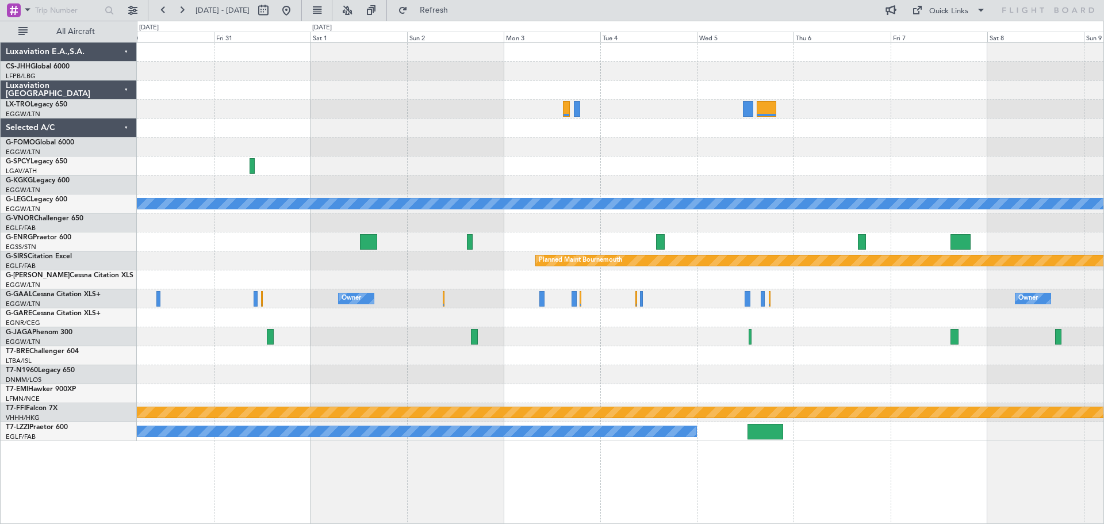
click at [691, 153] on div "A/C Unavailable [GEOGRAPHIC_DATA] ([GEOGRAPHIC_DATA]) Planned Maint [GEOGRAPHIC…" at bounding box center [620, 242] width 966 height 398
click at [159, 10] on button at bounding box center [163, 10] width 18 height 18
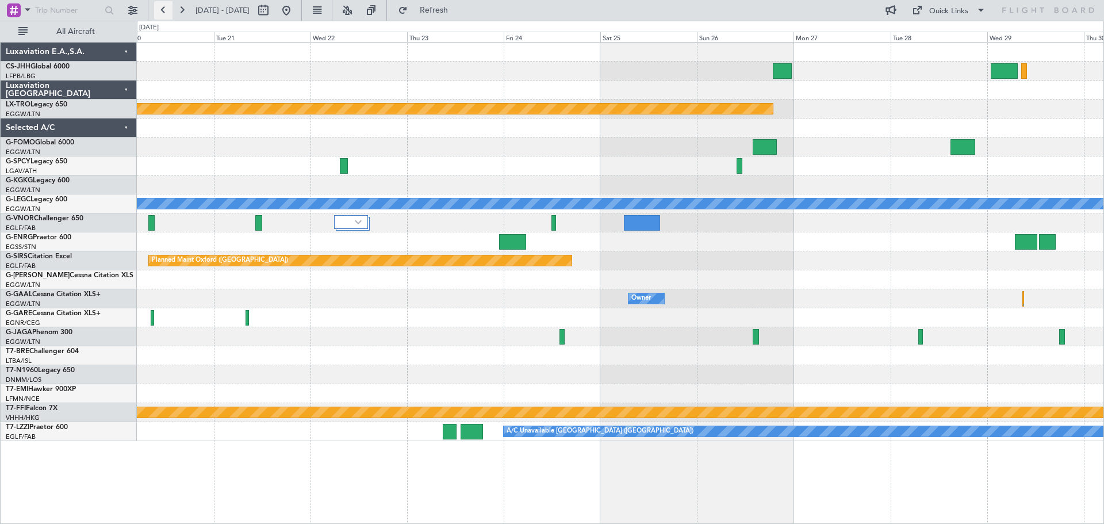
click at [159, 10] on button at bounding box center [163, 10] width 18 height 18
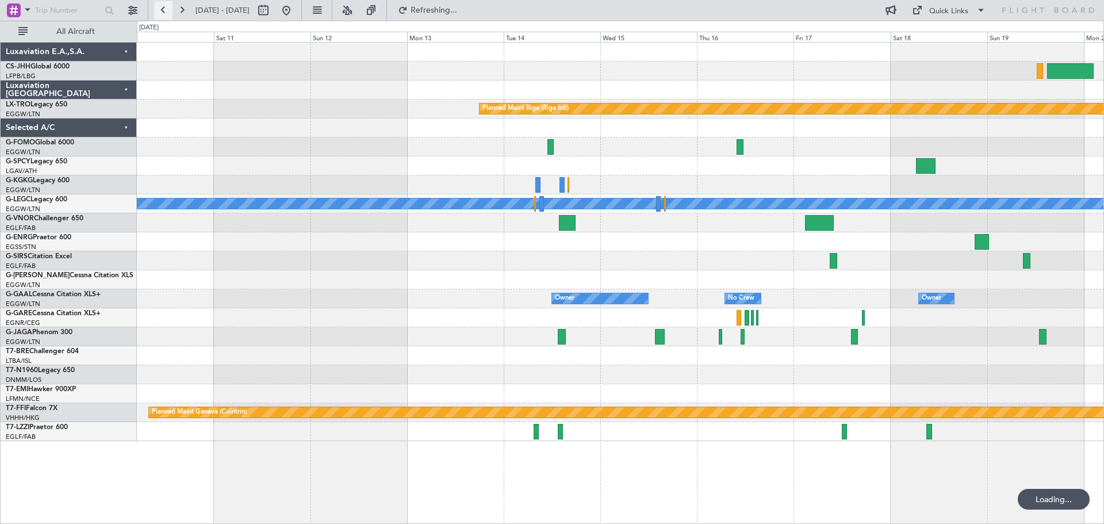
click at [159, 10] on button at bounding box center [163, 10] width 18 height 18
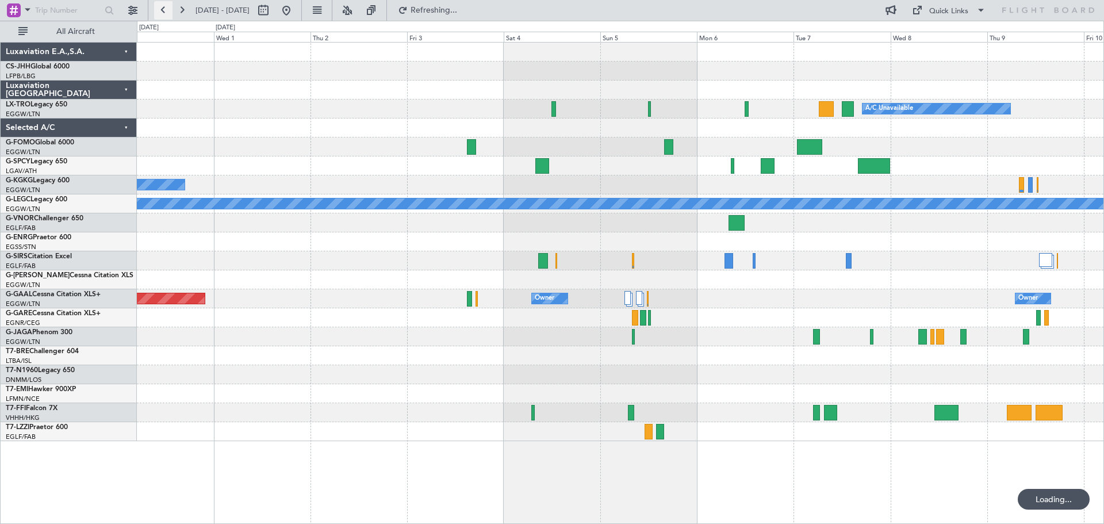
click at [159, 10] on button at bounding box center [163, 10] width 18 height 18
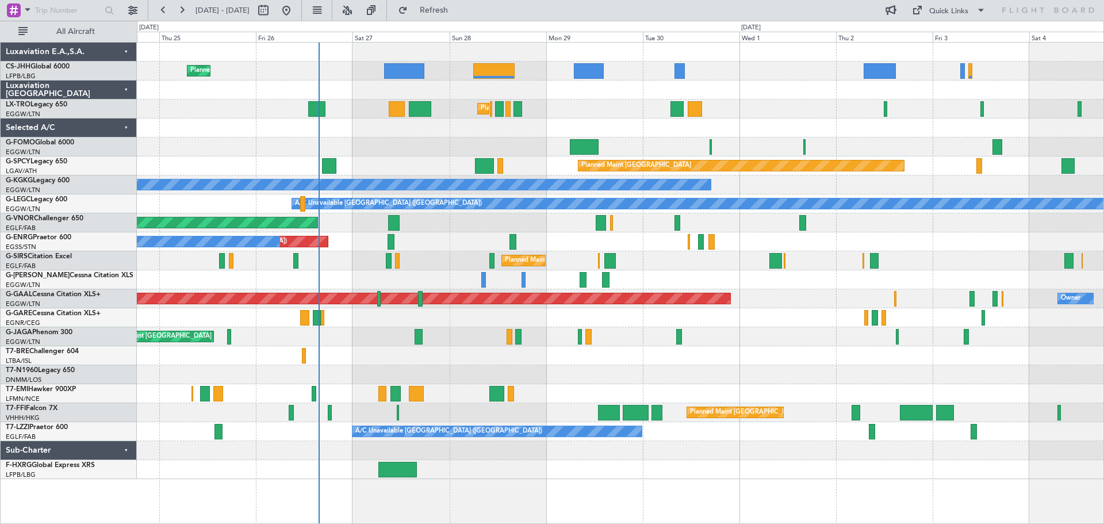
click at [412, 153] on div "Planned Maint [GEOGRAPHIC_DATA] ([GEOGRAPHIC_DATA])" at bounding box center [620, 146] width 966 height 19
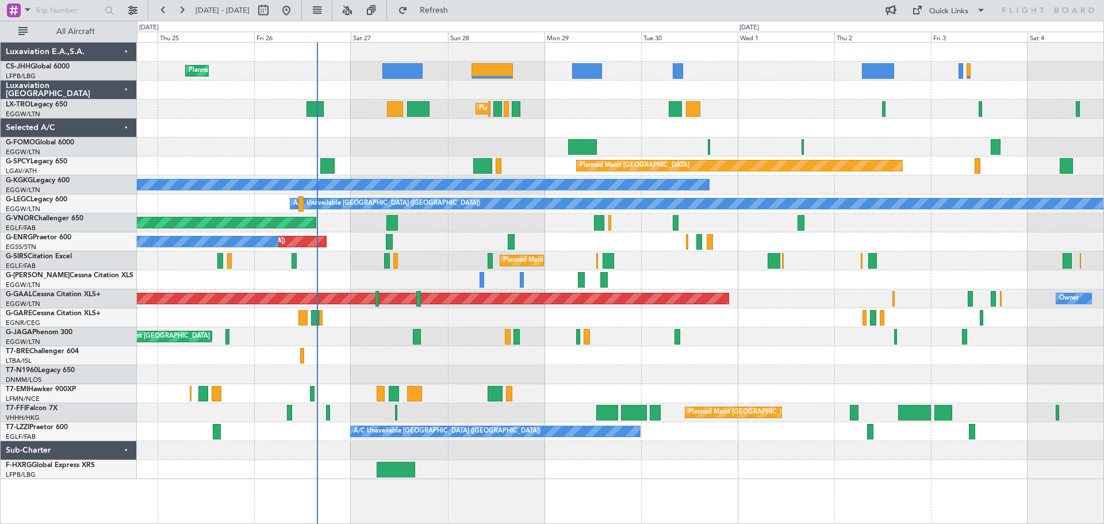
click at [593, 101] on div "Planned Maint [GEOGRAPHIC_DATA] ([GEOGRAPHIC_DATA])" at bounding box center [620, 108] width 966 height 19
click at [394, 137] on div "Planned Maint [GEOGRAPHIC_DATA] ([GEOGRAPHIC_DATA])" at bounding box center [620, 146] width 966 height 19
click at [788, 101] on div "Planned Maint [GEOGRAPHIC_DATA] ([GEOGRAPHIC_DATA])" at bounding box center [620, 108] width 966 height 19
click at [788, 80] on div "Planned Maint [GEOGRAPHIC_DATA] ([GEOGRAPHIC_DATA])" at bounding box center [620, 71] width 966 height 19
click at [205, 118] on div at bounding box center [620, 127] width 966 height 19
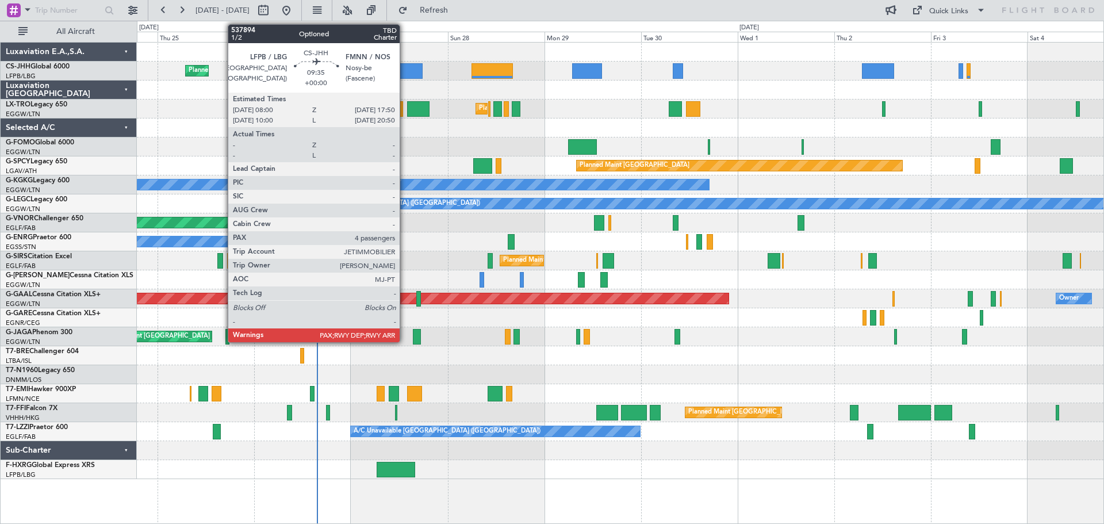
click at [405, 74] on div at bounding box center [402, 71] width 40 height 16
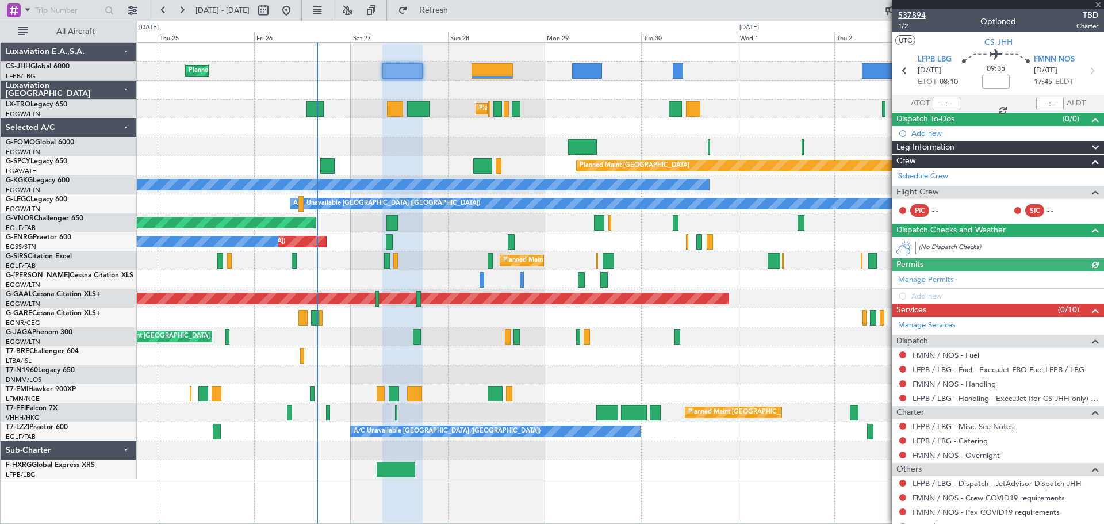
click at [915, 16] on span "537894" at bounding box center [912, 15] width 28 height 12
click at [1097, 5] on span at bounding box center [1097, 5] width 11 height 10
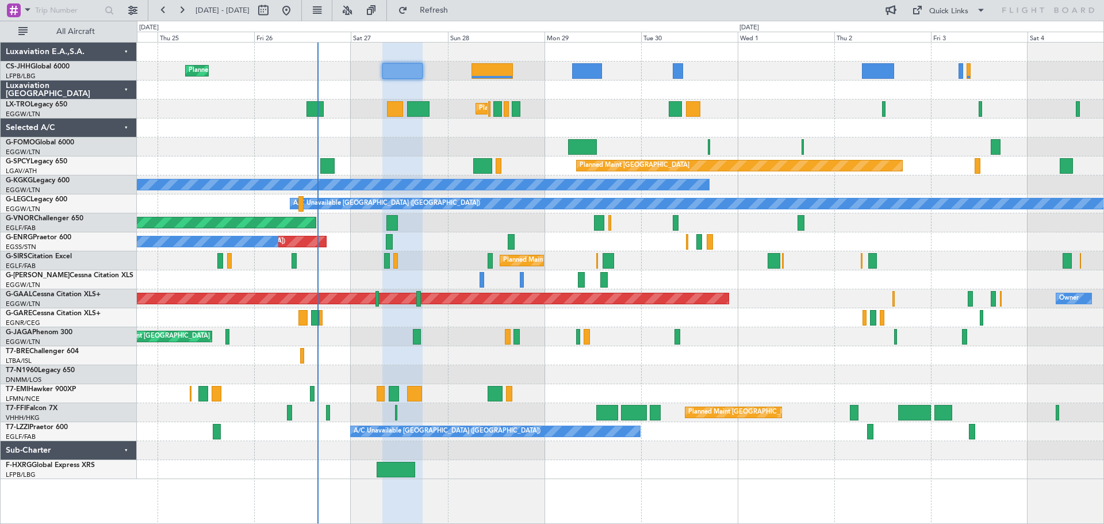
type input "0"
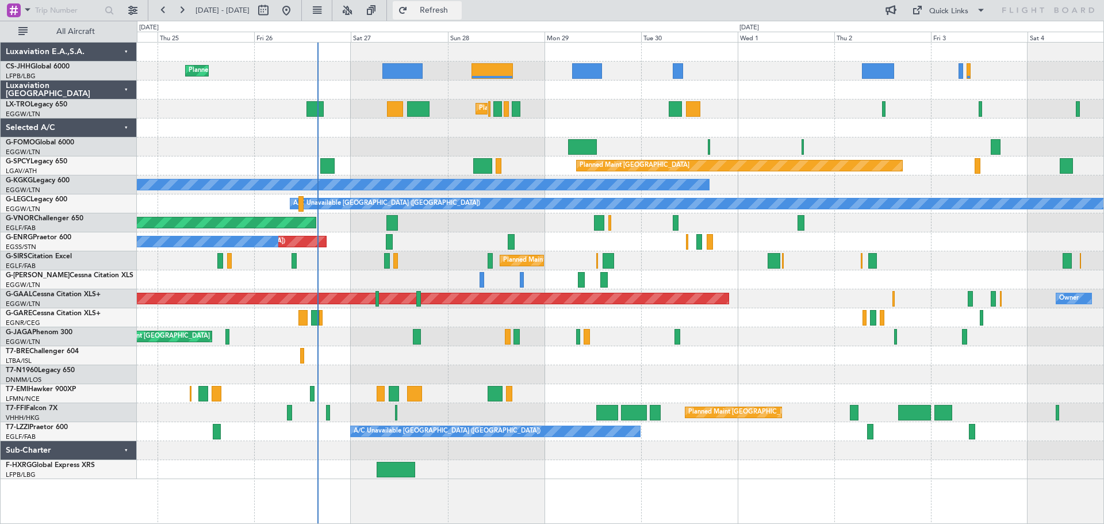
click at [458, 11] on span "Refresh" at bounding box center [434, 10] width 48 height 8
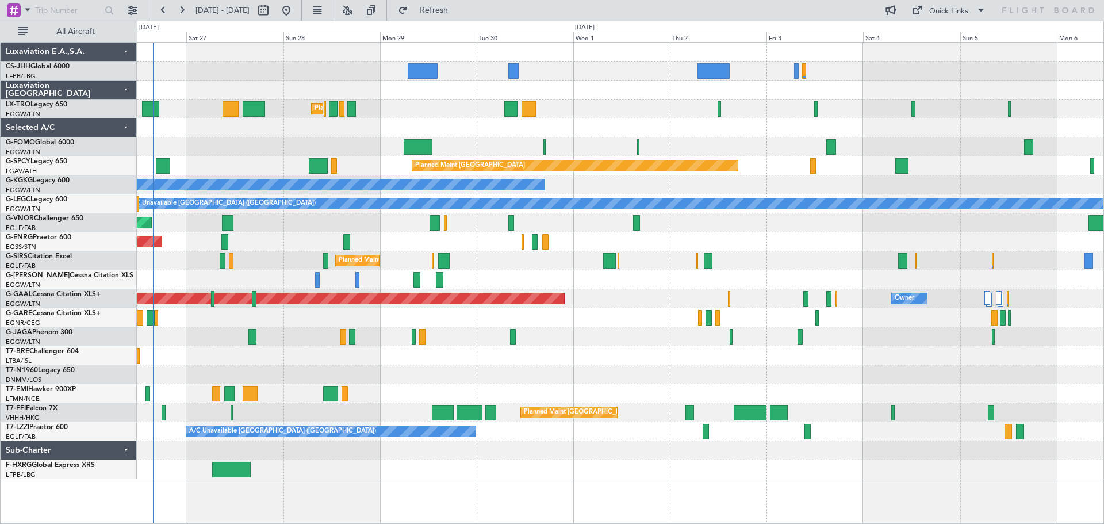
click at [764, 244] on div "Unplanned Maint [GEOGRAPHIC_DATA] ([GEOGRAPHIC_DATA]) A/C Unavailable" at bounding box center [620, 241] width 966 height 19
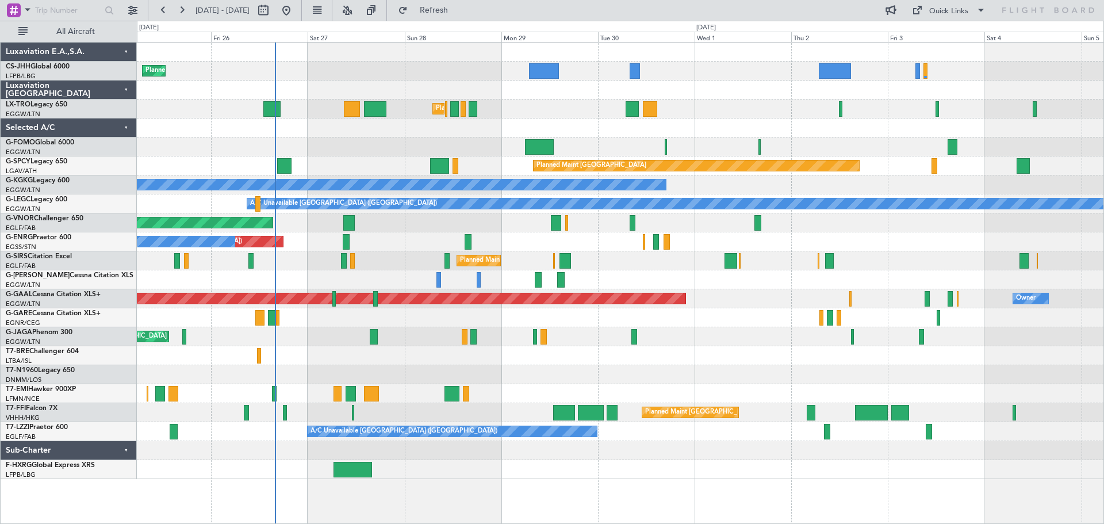
click at [339, 146] on div "Planned Maint [GEOGRAPHIC_DATA] ([GEOGRAPHIC_DATA]) Planned Maint [GEOGRAPHIC_D…" at bounding box center [620, 261] width 966 height 436
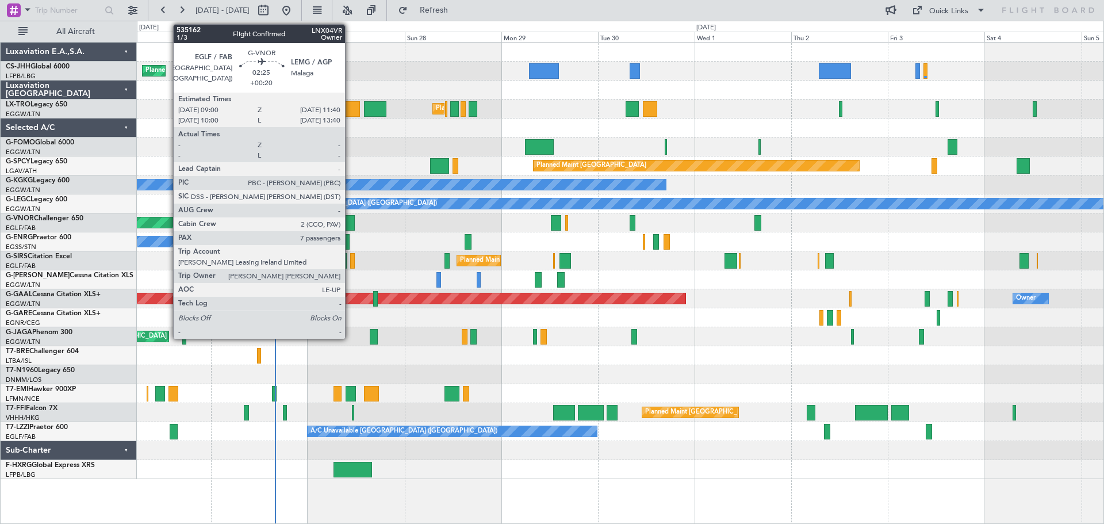
click at [350, 223] on div at bounding box center [348, 223] width 11 height 16
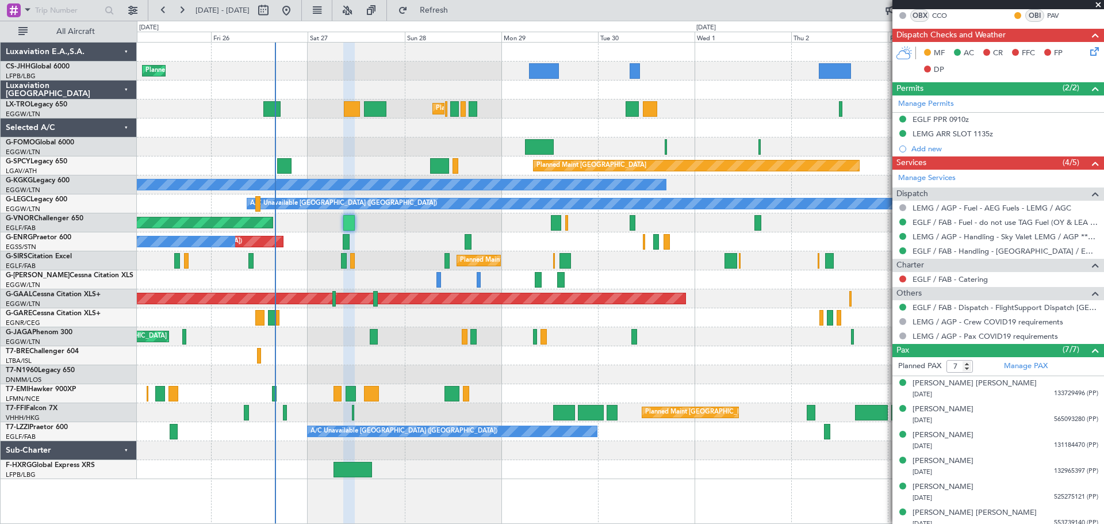
scroll to position [277, 0]
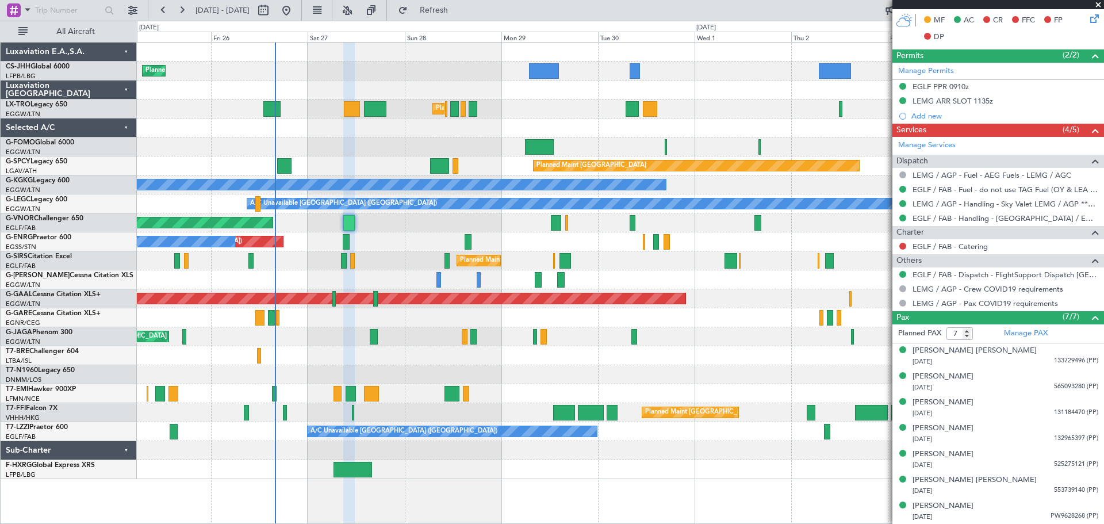
click at [1097, 2] on span at bounding box center [1097, 5] width 11 height 10
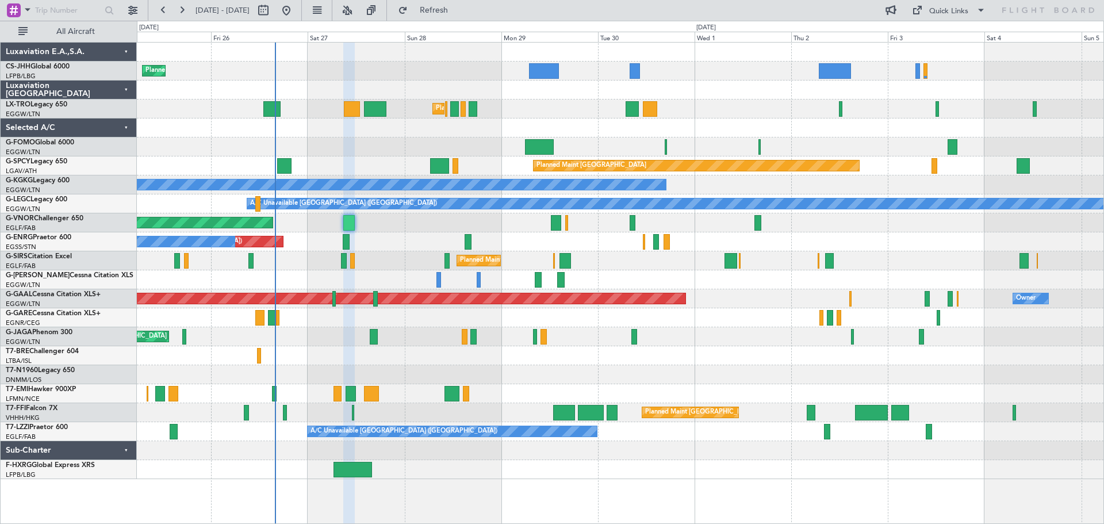
type input "0"
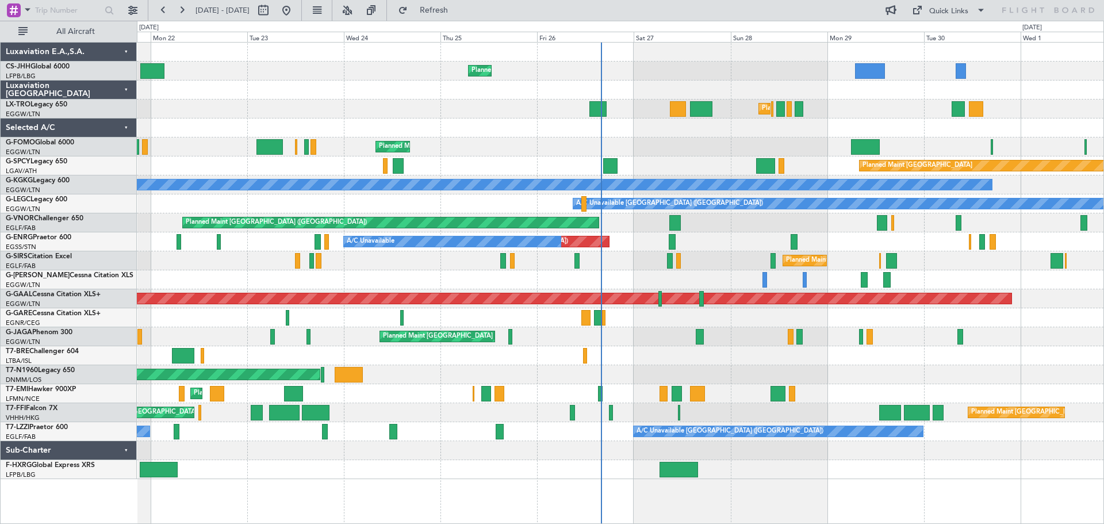
click at [586, 286] on div "Planned Maint [GEOGRAPHIC_DATA] ([GEOGRAPHIC_DATA]) Owner Planned Maint [GEOGRA…" at bounding box center [620, 261] width 966 height 436
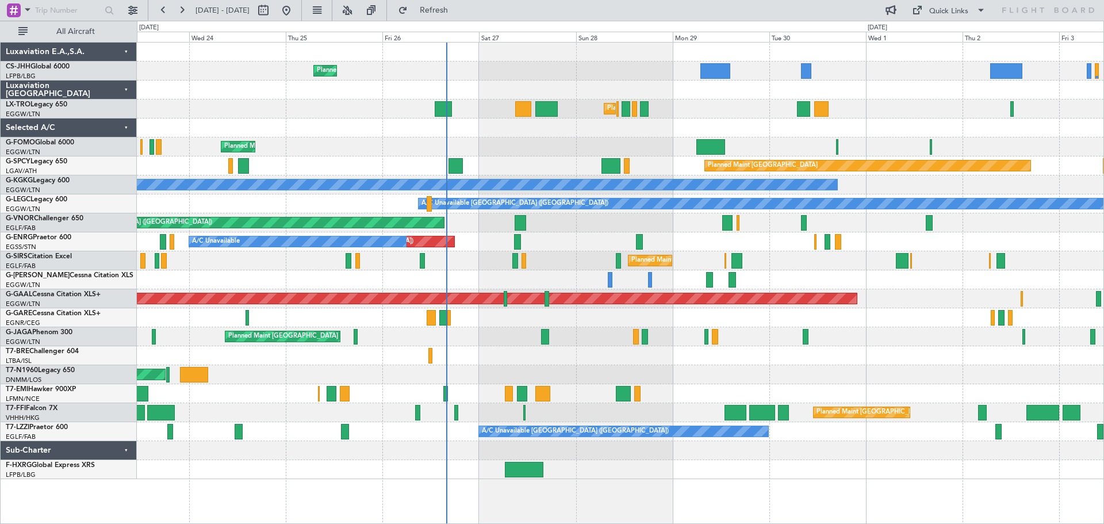
click at [563, 264] on div "Planned Maint [GEOGRAPHIC_DATA] ([GEOGRAPHIC_DATA]) Planned Maint [GEOGRAPHIC_D…" at bounding box center [620, 261] width 966 height 436
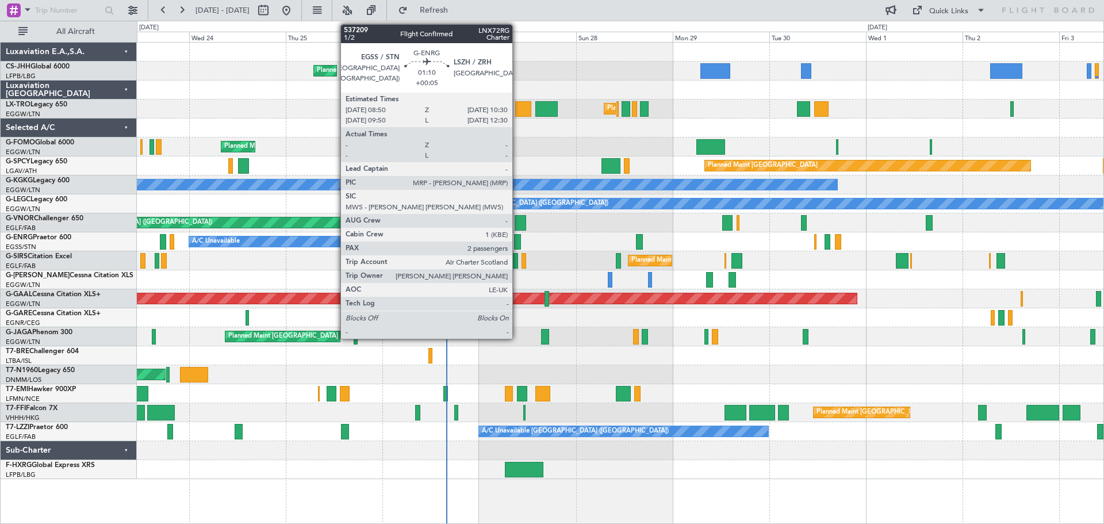
click at [517, 239] on div at bounding box center [517, 242] width 7 height 16
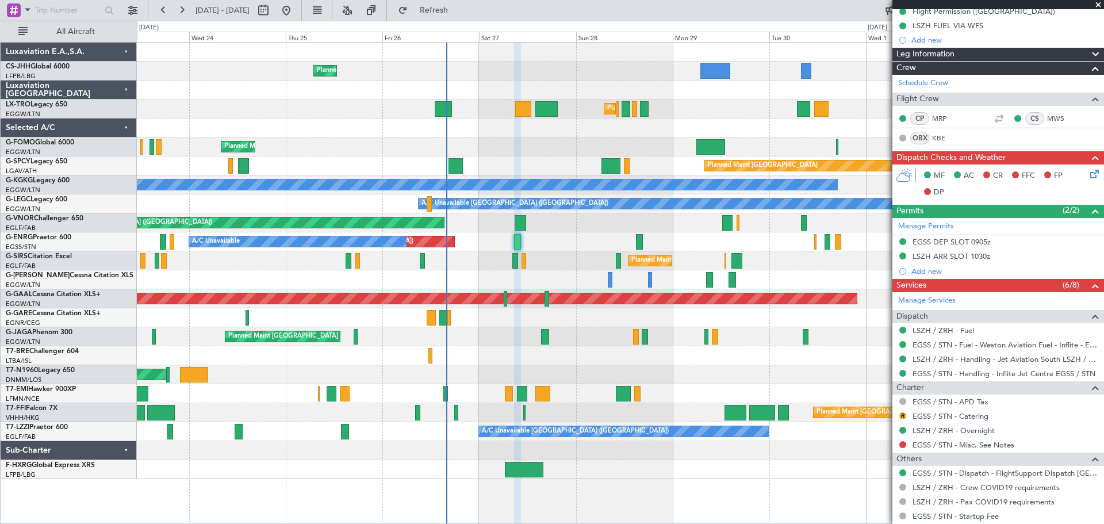
scroll to position [234, 0]
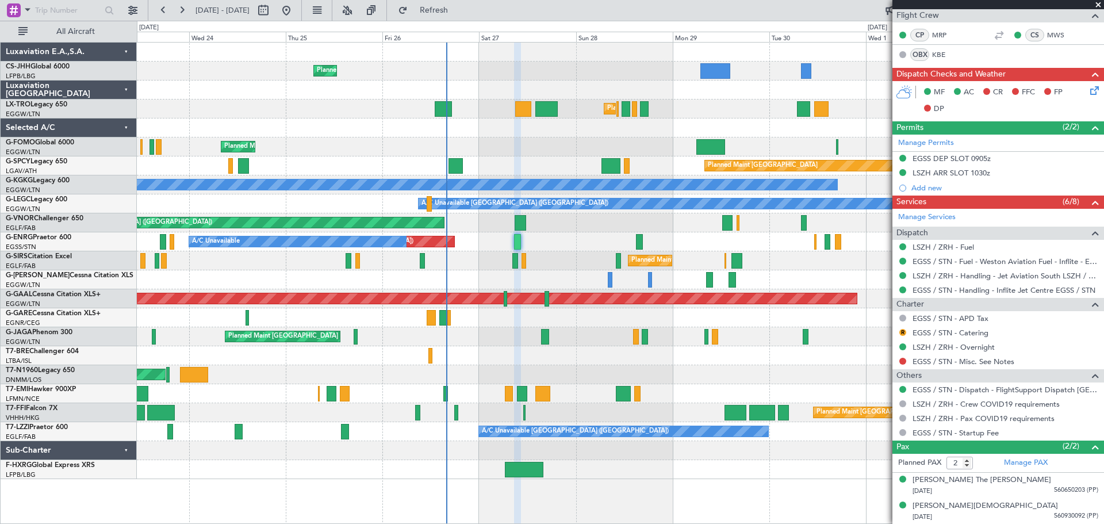
click at [1096, 3] on span at bounding box center [1097, 5] width 11 height 10
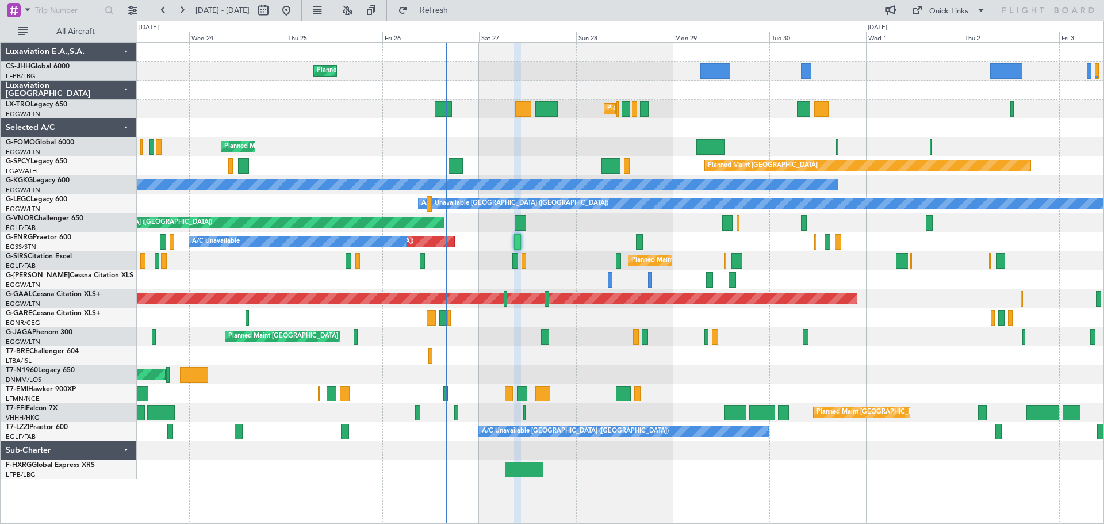
type input "0"
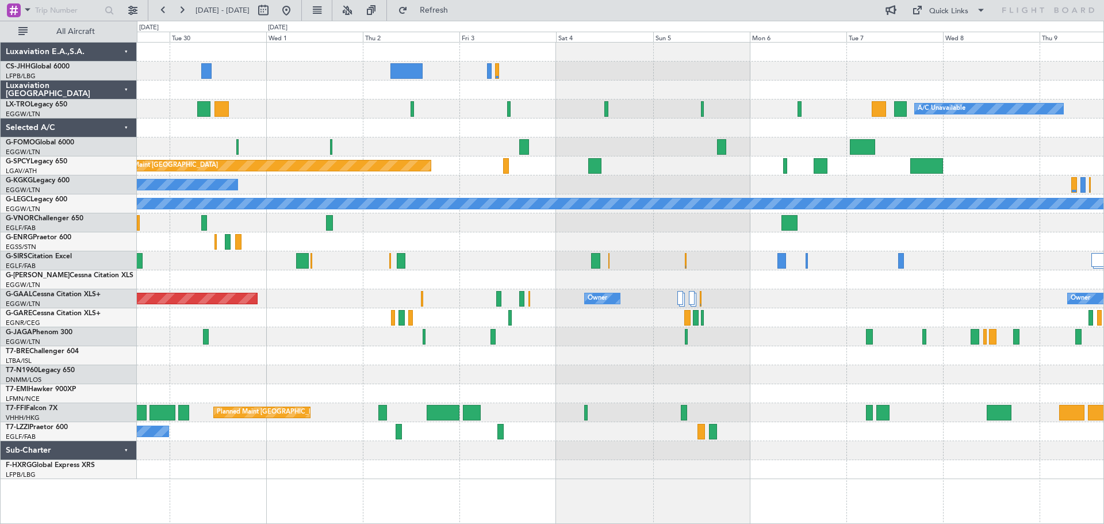
click at [351, 221] on div at bounding box center [620, 222] width 966 height 19
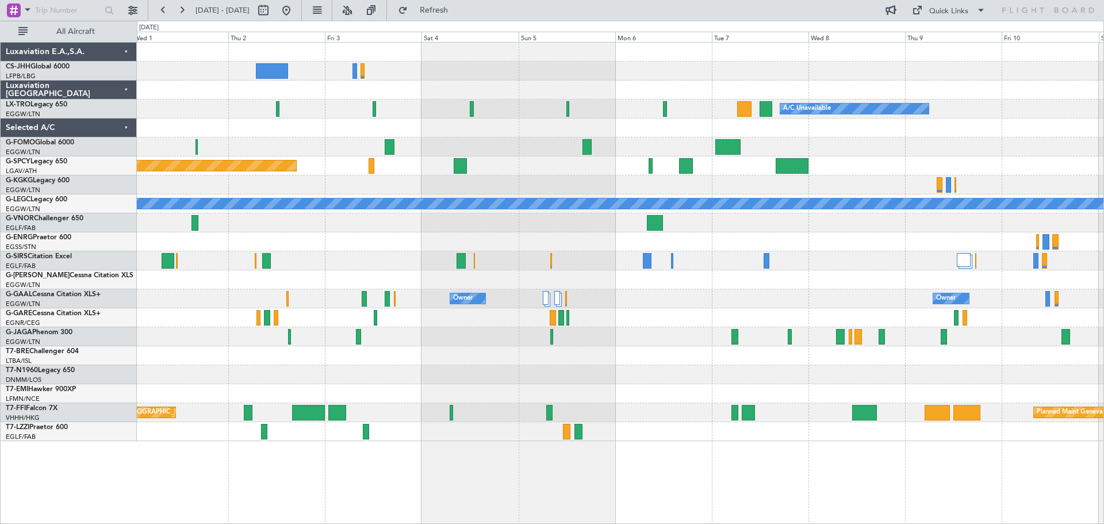
click at [637, 270] on div "Planned Maint [GEOGRAPHIC_DATA] ([GEOGRAPHIC_DATA])" at bounding box center [620, 260] width 966 height 19
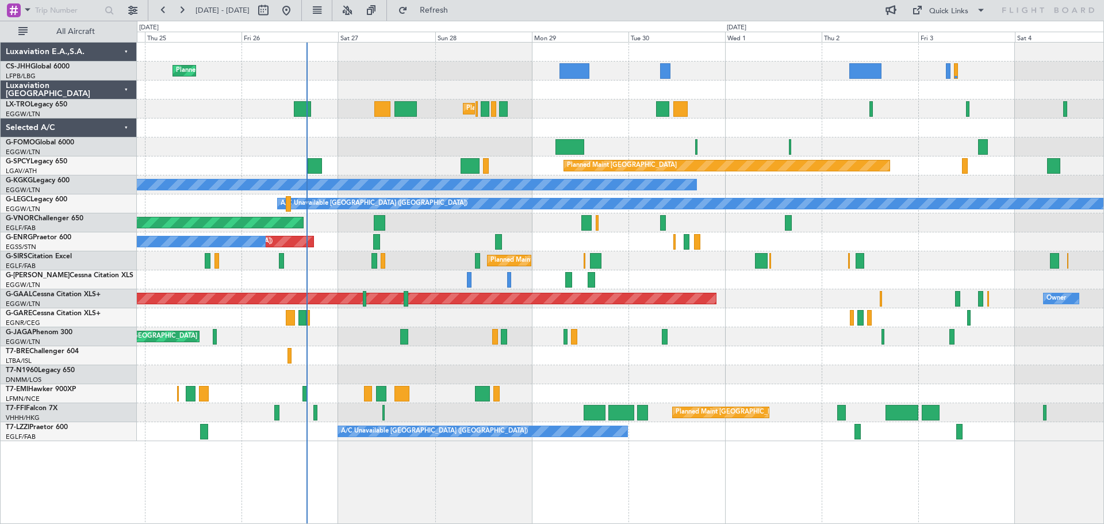
click at [892, 240] on div "Unplanned Maint [GEOGRAPHIC_DATA] ([GEOGRAPHIC_DATA]) A/C Unavailable" at bounding box center [620, 241] width 966 height 19
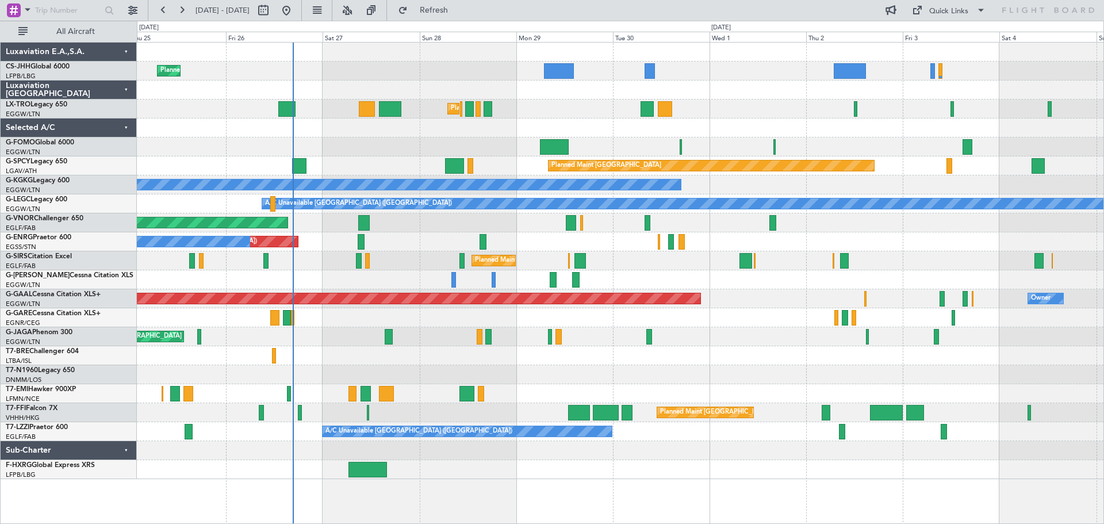
click at [744, 135] on div at bounding box center [620, 127] width 966 height 19
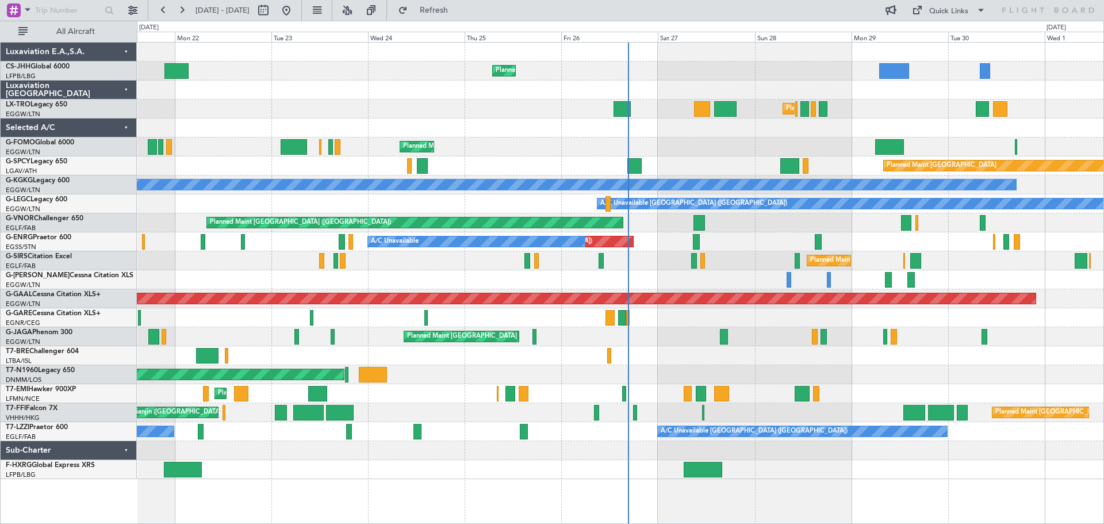
click at [767, 233] on div "Planned Maint [GEOGRAPHIC_DATA] ([GEOGRAPHIC_DATA]) Owner Planned Maint [GEOGRA…" at bounding box center [620, 261] width 966 height 436
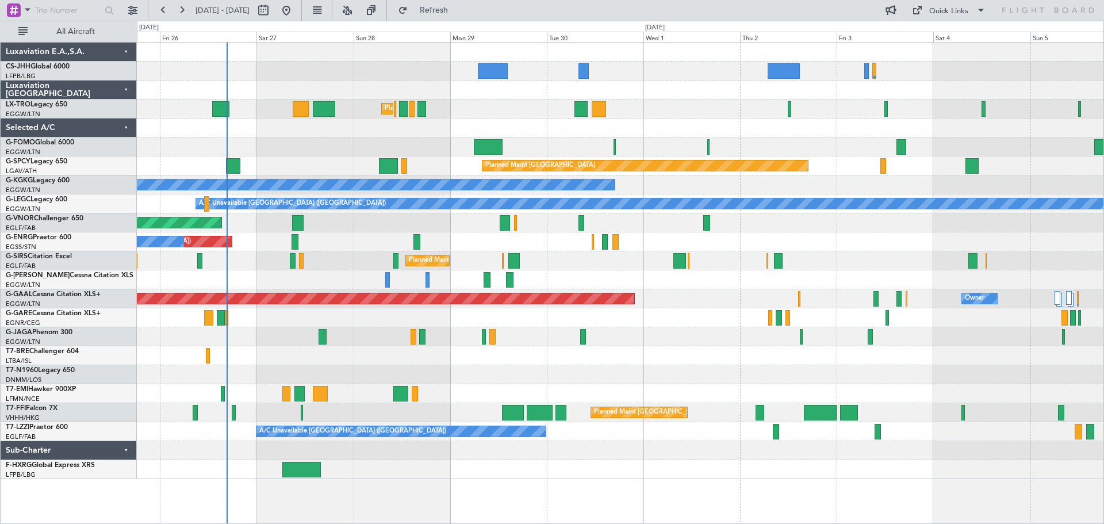
click at [124, 160] on div "Planned Maint [GEOGRAPHIC_DATA] ([GEOGRAPHIC_DATA]) Planned Maint [GEOGRAPHIC_D…" at bounding box center [552, 272] width 1104 height 503
click at [597, 271] on div at bounding box center [620, 279] width 966 height 19
click at [308, 137] on div at bounding box center [620, 127] width 966 height 19
click at [541, 135] on div at bounding box center [620, 127] width 966 height 19
click at [504, 121] on div at bounding box center [620, 127] width 966 height 19
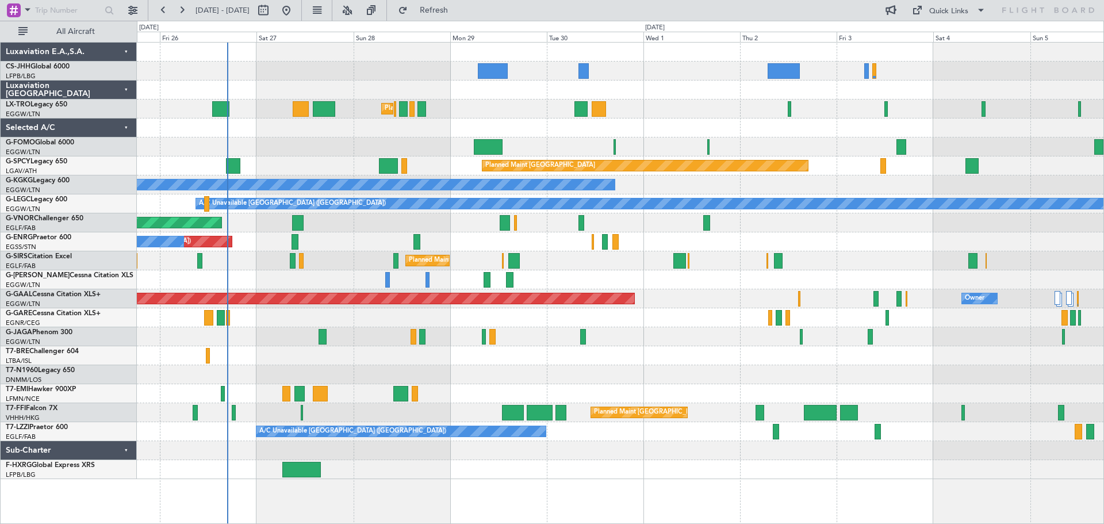
click at [497, 100] on div "Planned Maint [GEOGRAPHIC_DATA] ([GEOGRAPHIC_DATA]) A/C Unavailable" at bounding box center [620, 108] width 966 height 19
